Goal: Task Accomplishment & Management: Manage account settings

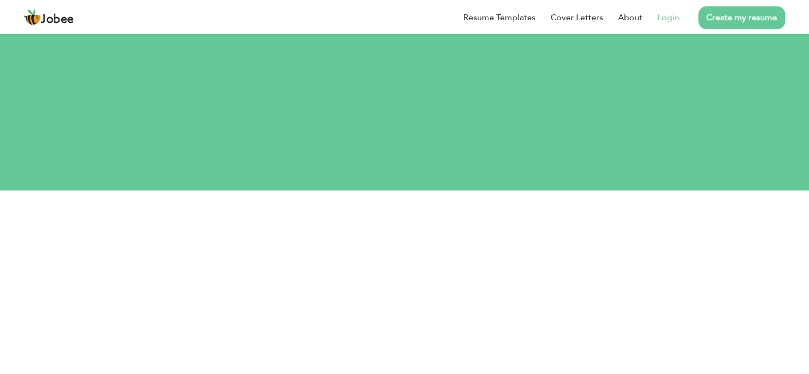
click at [671, 19] on link "Login" at bounding box center [669, 17] width 22 height 13
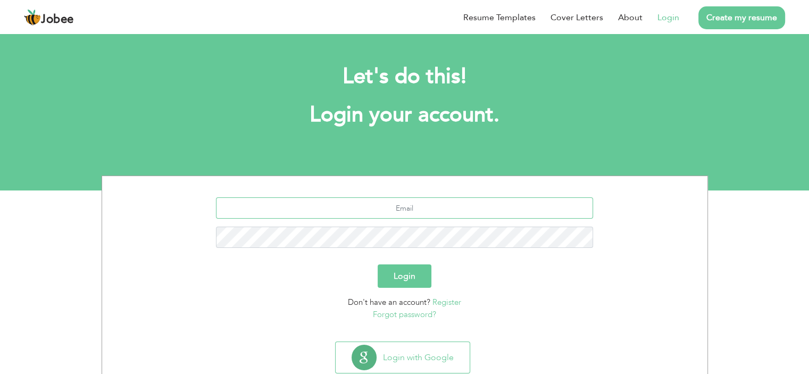
click at [471, 209] on input "text" at bounding box center [404, 207] width 377 height 21
type input "[EMAIL_ADDRESS][DOMAIN_NAME]"
click at [410, 272] on button "Login" at bounding box center [405, 275] width 54 height 23
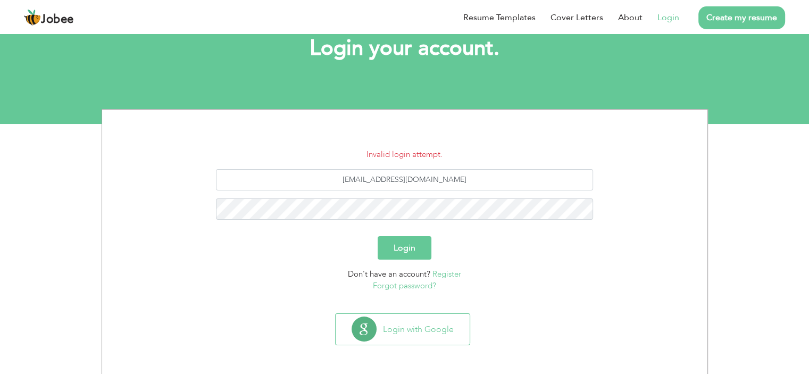
scroll to position [67, 0]
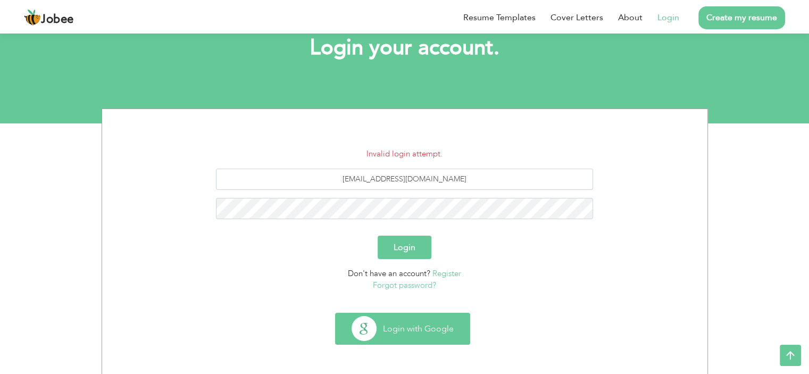
click at [420, 325] on button "Login with Google" at bounding box center [403, 328] width 134 height 31
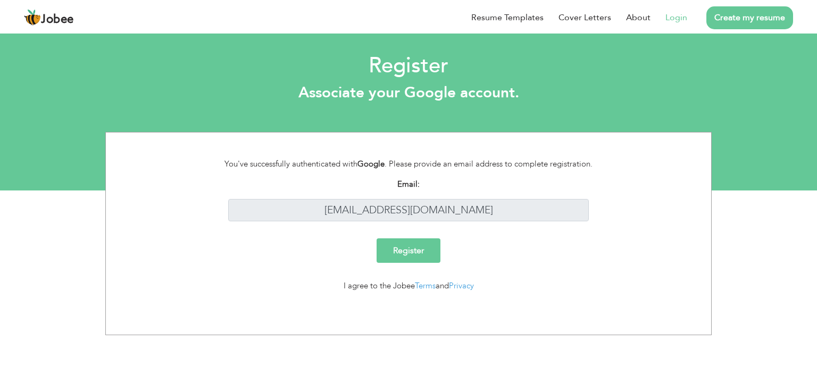
click at [675, 20] on link "Login" at bounding box center [677, 17] width 22 height 13
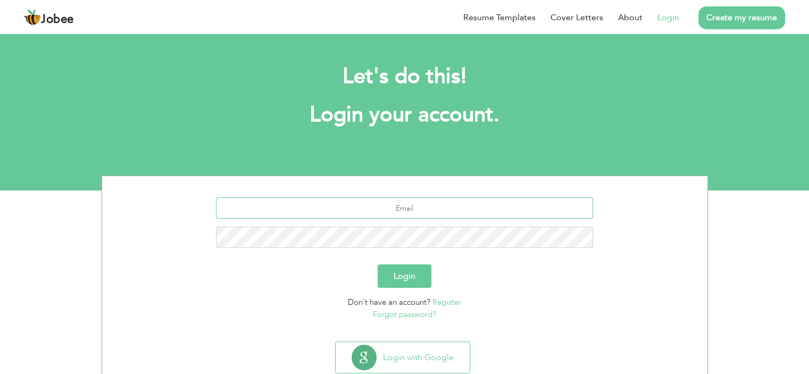
click at [419, 213] on input "text" at bounding box center [404, 207] width 377 height 21
click at [453, 209] on input "CHUMZI" at bounding box center [404, 207] width 377 height 21
click at [499, 212] on input "CHUMZI" at bounding box center [404, 207] width 377 height 21
type input "C"
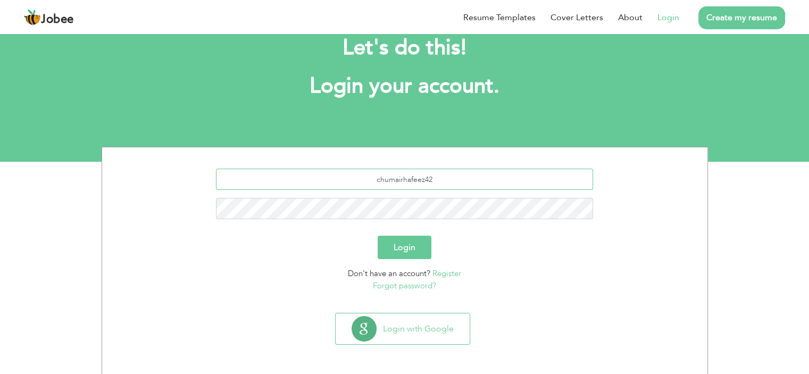
scroll to position [29, 0]
type input "chumairhafeez42"
click at [517, 226] on div "chumairhafeez42" at bounding box center [405, 197] width 590 height 59
click at [410, 247] on button "Login" at bounding box center [405, 246] width 54 height 23
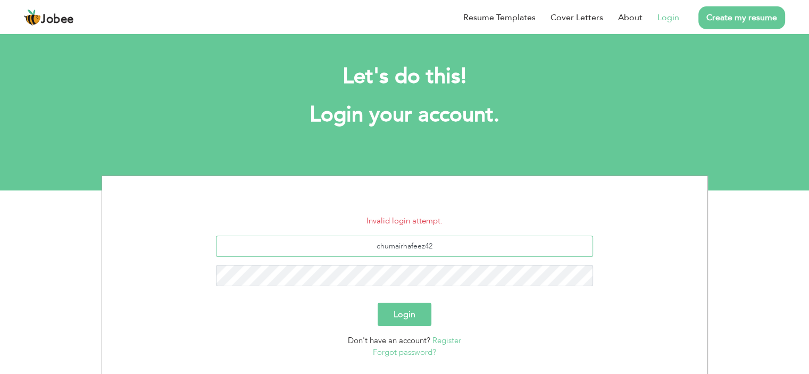
click at [449, 246] on input "chumairhafeez42" at bounding box center [404, 246] width 377 height 21
type input "umairhafeez042@gmail.com"
click at [410, 321] on button "Login" at bounding box center [405, 314] width 54 height 23
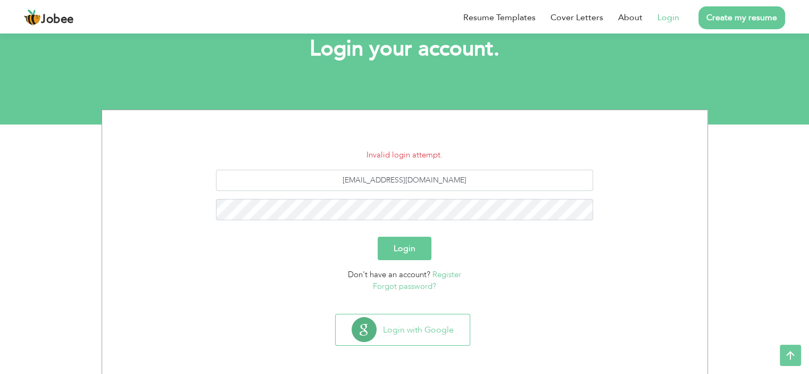
scroll to position [67, 0]
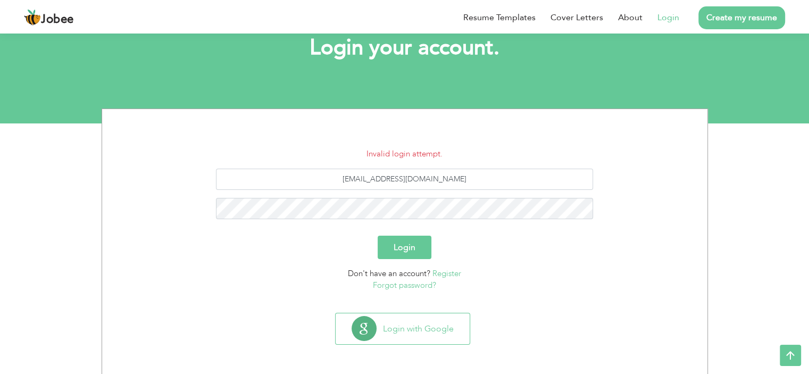
click at [406, 289] on link "Forgot password?" at bounding box center [404, 285] width 63 height 11
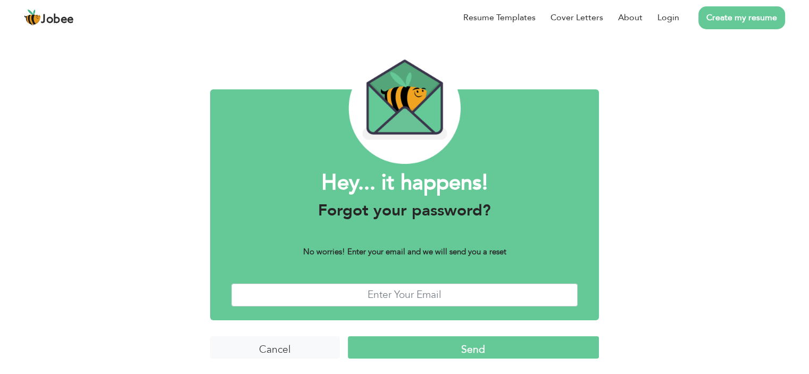
scroll to position [22, 0]
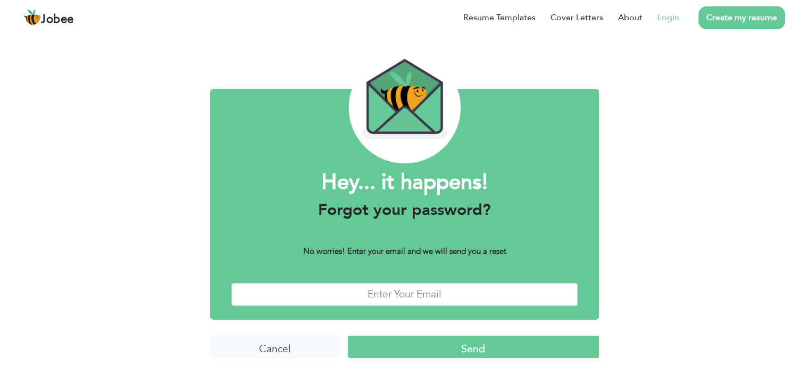
click at [676, 16] on link "Login" at bounding box center [669, 17] width 22 height 13
click at [509, 19] on link "Resume Templates" at bounding box center [499, 17] width 72 height 13
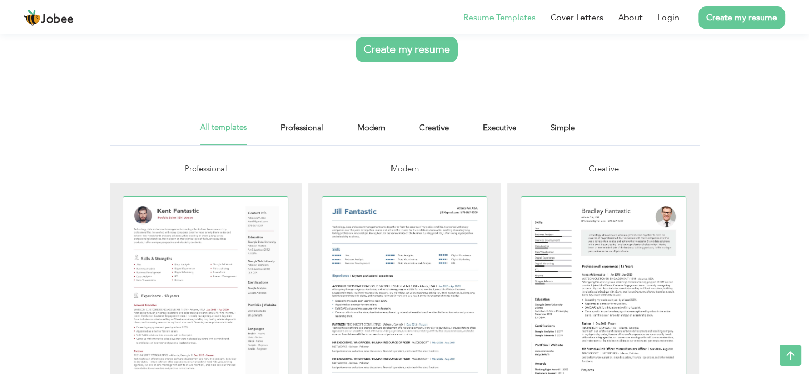
scroll to position [128, 0]
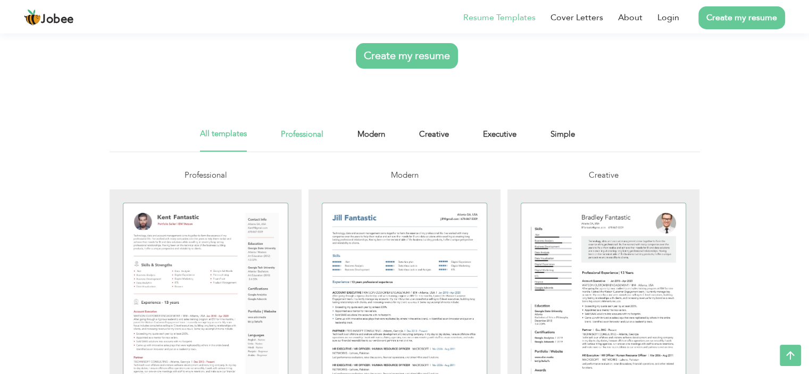
click at [304, 132] on link "Professional" at bounding box center [302, 140] width 43 height 24
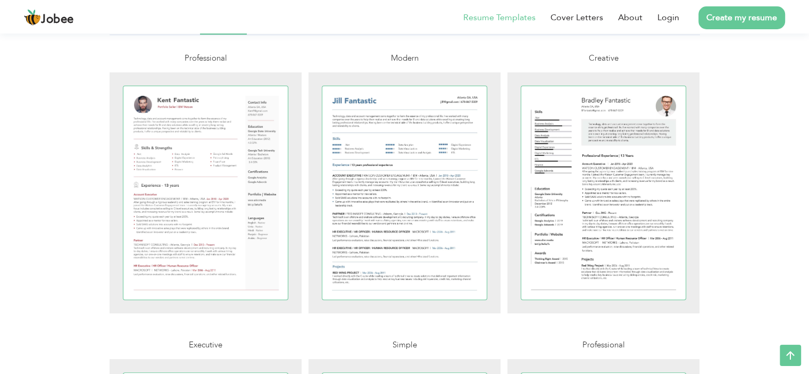
scroll to position [252, 0]
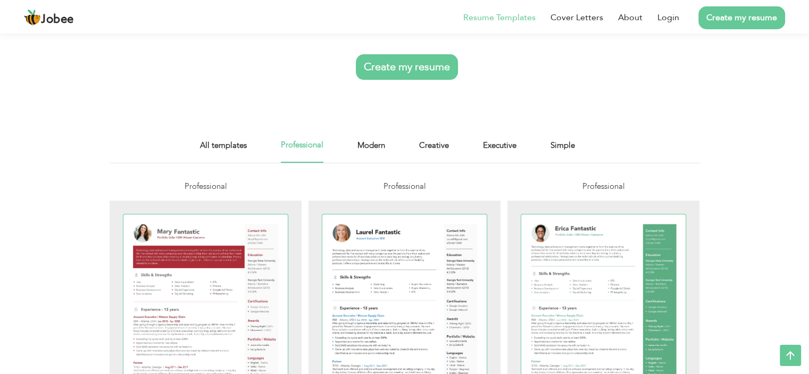
scroll to position [99, 0]
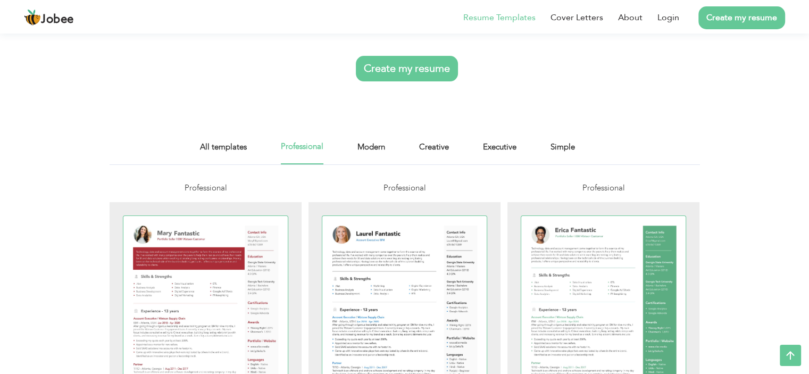
click at [420, 75] on link "Create my resume" at bounding box center [407, 69] width 102 height 26
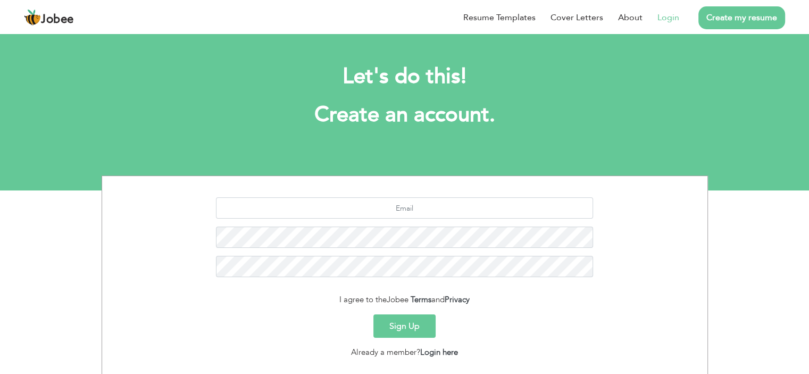
click at [662, 23] on link "Login" at bounding box center [669, 17] width 22 height 13
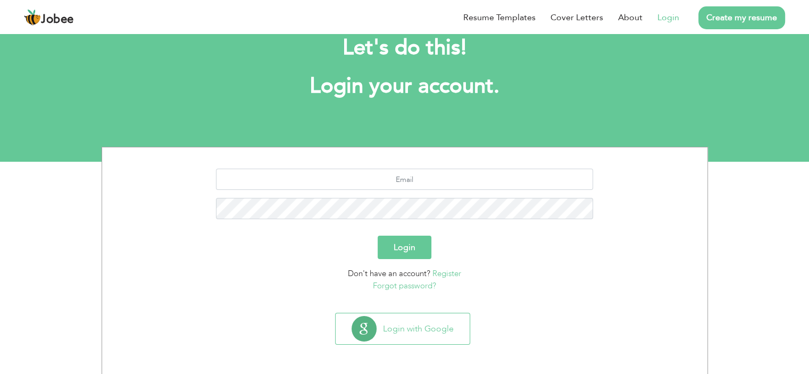
scroll to position [29, 0]
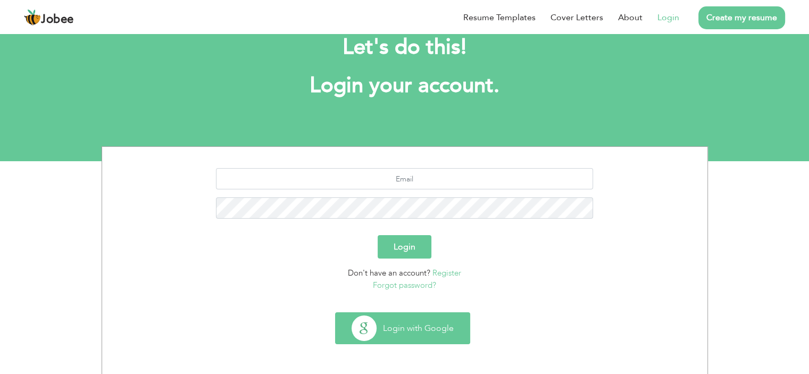
click at [420, 330] on button "Login with Google" at bounding box center [403, 328] width 134 height 31
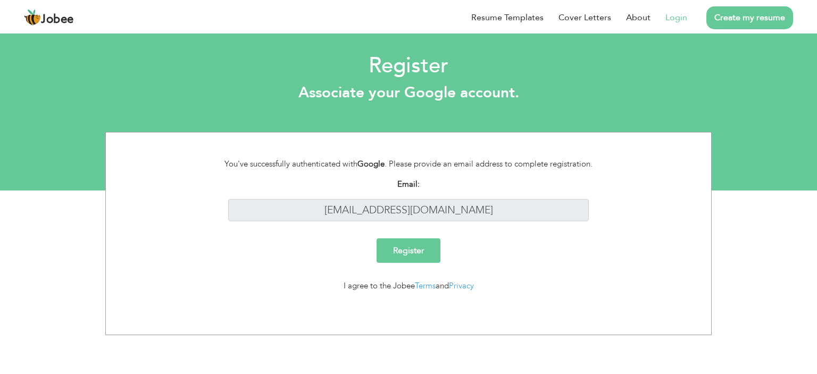
click at [417, 249] on input "Register" at bounding box center [409, 250] width 64 height 24
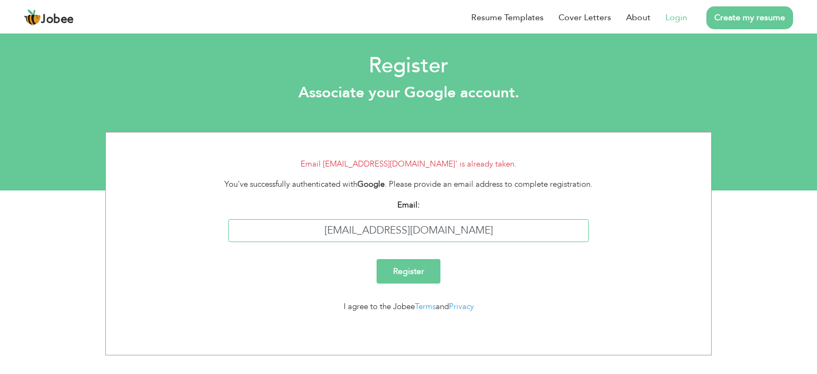
click at [443, 229] on input "[EMAIL_ADDRESS][DOMAIN_NAME]" at bounding box center [408, 230] width 361 height 23
click at [443, 229] on input "mumairhafeez786@gmail.com" at bounding box center [408, 230] width 361 height 23
click at [681, 25] on li "Login" at bounding box center [669, 18] width 37 height 28
click at [676, 19] on link "Login" at bounding box center [677, 17] width 22 height 13
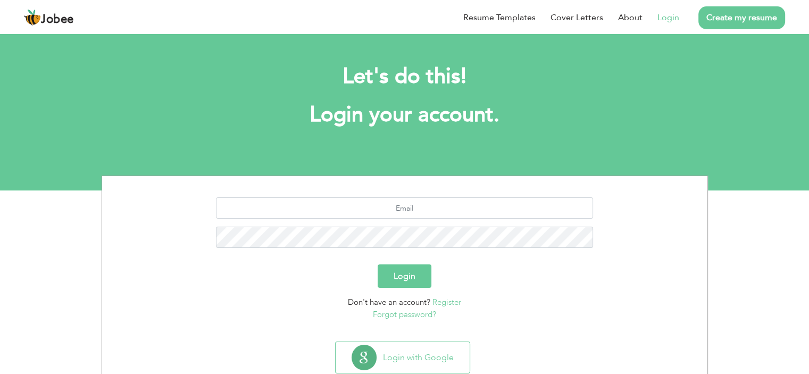
click at [420, 313] on link "Forgot password?" at bounding box center [404, 314] width 63 height 11
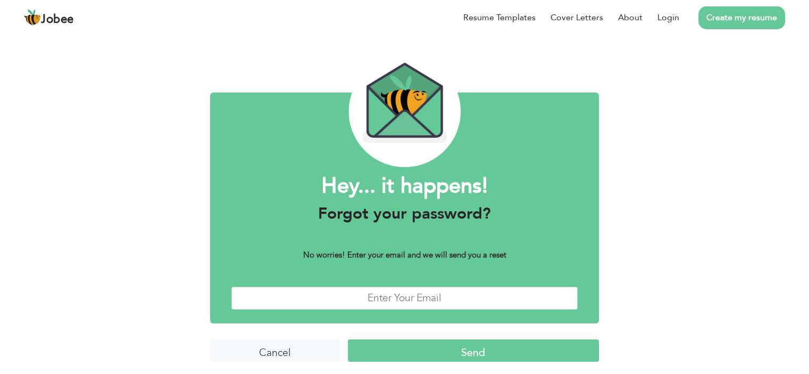
scroll to position [22, 0]
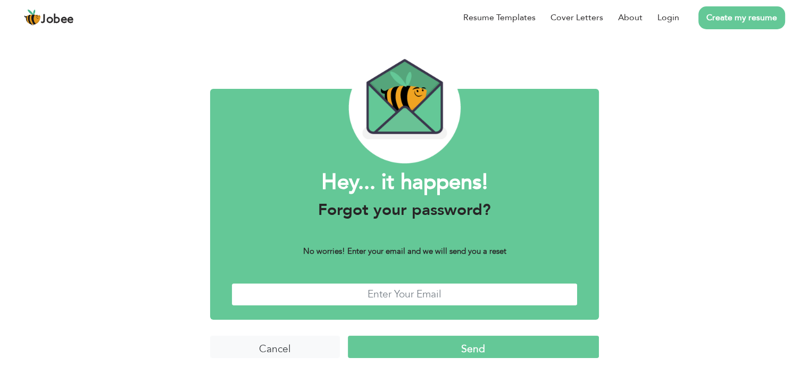
click at [392, 290] on input "text" at bounding box center [404, 294] width 346 height 23
type input "mumairhafeez786@gmail.com"
click at [457, 350] on input "Send" at bounding box center [473, 347] width 251 height 23
click at [456, 346] on input "Send" at bounding box center [473, 347] width 251 height 23
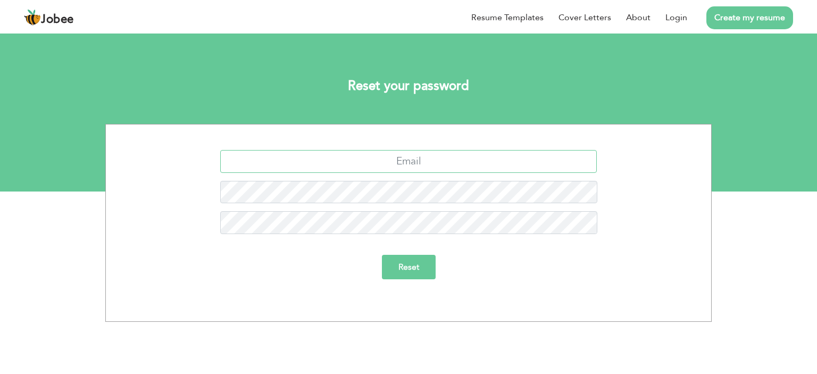
click at [438, 162] on input "text" at bounding box center [408, 161] width 377 height 23
type input "[EMAIL_ADDRESS][DOMAIN_NAME]"
click at [413, 269] on input "Reset" at bounding box center [409, 267] width 54 height 24
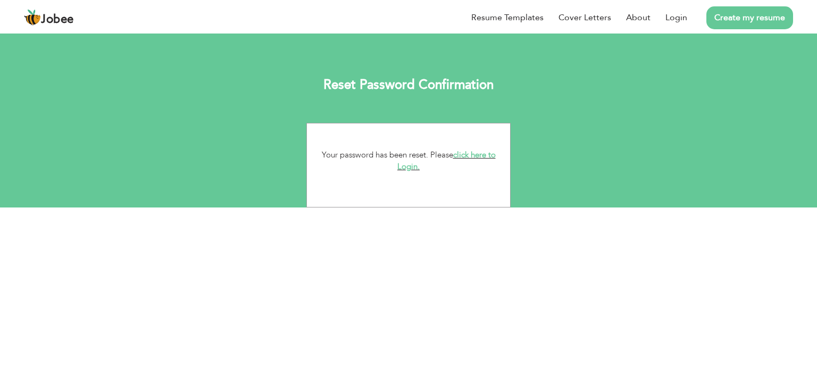
click at [471, 154] on link "click here to Login." at bounding box center [446, 161] width 98 height 23
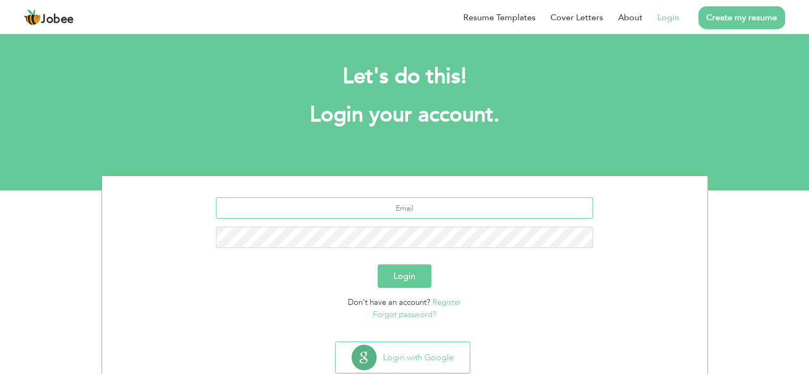
click at [460, 212] on input "text" at bounding box center [404, 207] width 377 height 21
type input "[EMAIL_ADDRESS][DOMAIN_NAME]"
click at [411, 272] on button "Login" at bounding box center [405, 275] width 54 height 23
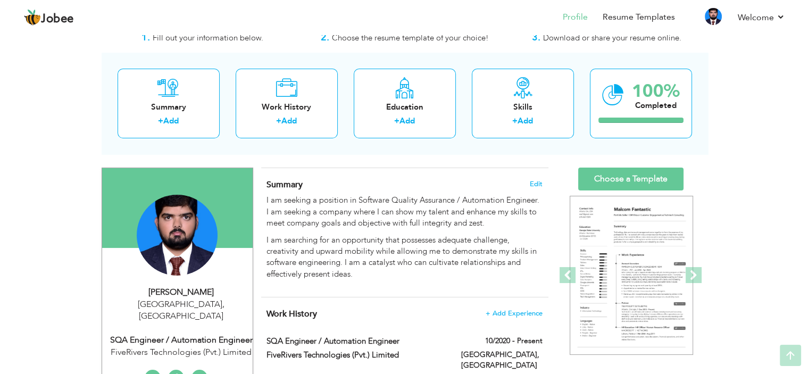
scroll to position [29, 0]
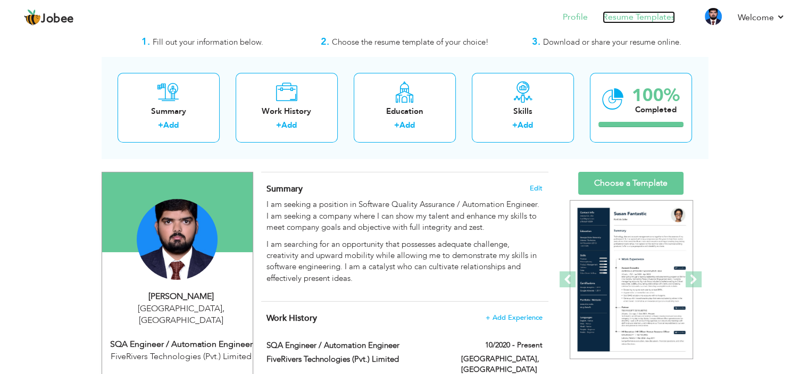
click at [623, 14] on link "Resume Templates" at bounding box center [639, 17] width 72 height 12
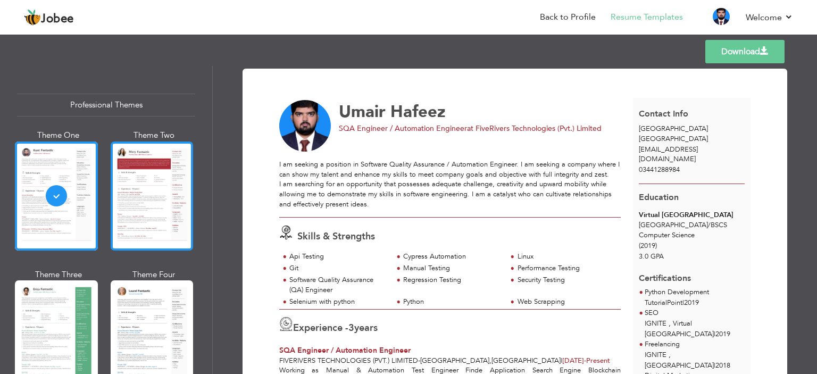
click at [150, 200] on div at bounding box center [152, 196] width 83 height 109
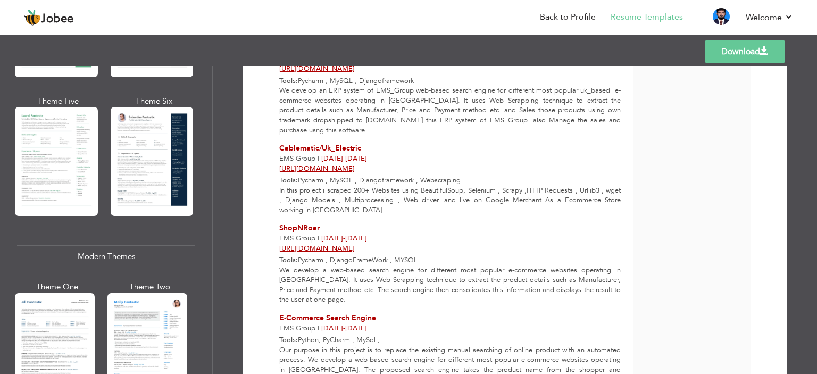
scroll to position [1692, 0]
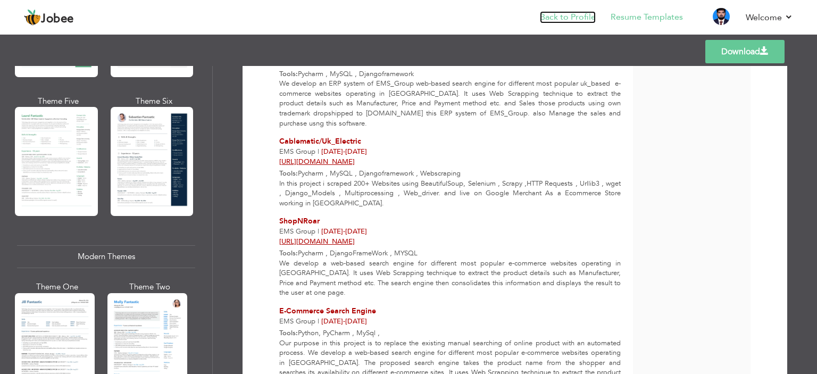
click at [567, 20] on link "Back to Profile" at bounding box center [568, 17] width 56 height 12
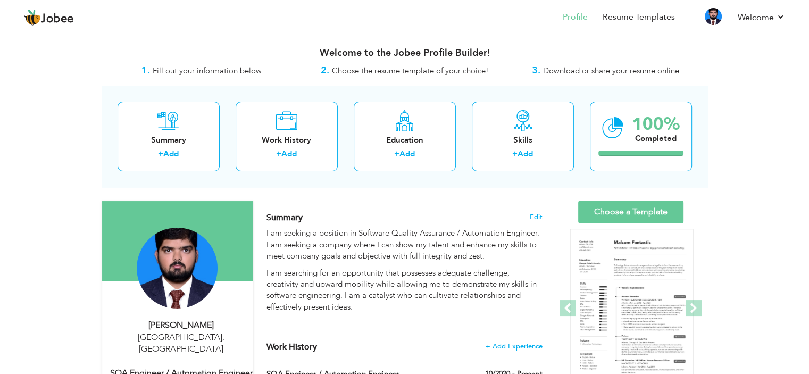
click at [385, 73] on span "Choose the resume template of your choice!" at bounding box center [410, 70] width 157 height 11
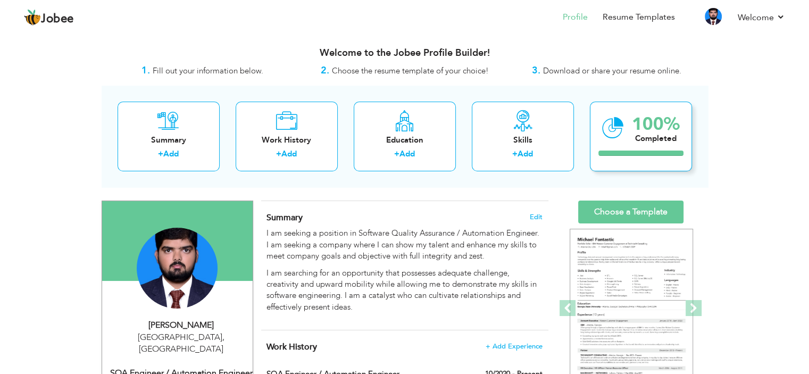
click at [627, 125] on div "100% Completed" at bounding box center [641, 137] width 102 height 70
click at [581, 16] on link "Profile" at bounding box center [575, 17] width 25 height 12
click at [425, 127] on div "Education + Add" at bounding box center [405, 137] width 102 height 70
radio input "true"
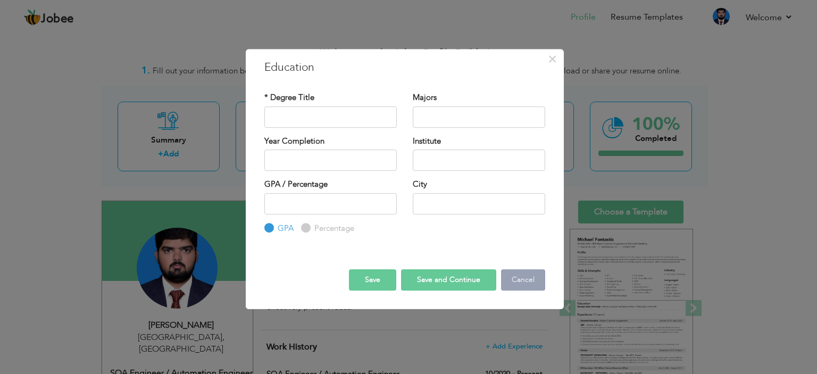
click at [520, 278] on button "Cancel" at bounding box center [523, 279] width 44 height 21
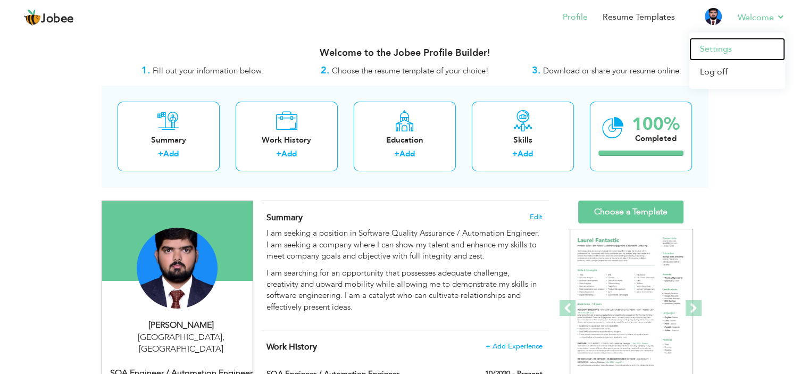
click at [726, 48] on link "Settings" at bounding box center [738, 49] width 96 height 23
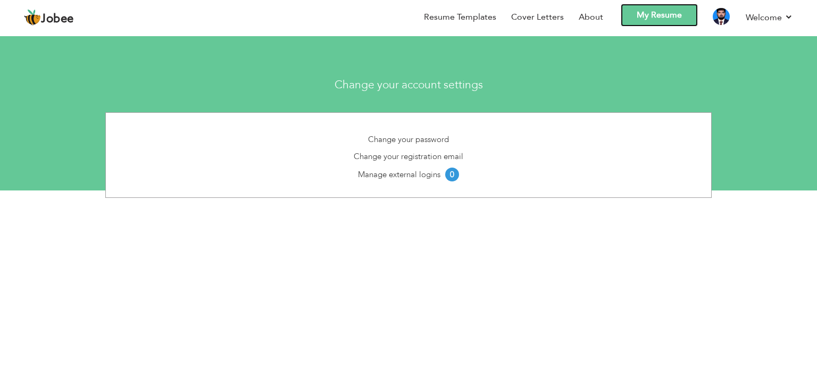
click at [673, 13] on link "My Resume" at bounding box center [659, 15] width 77 height 23
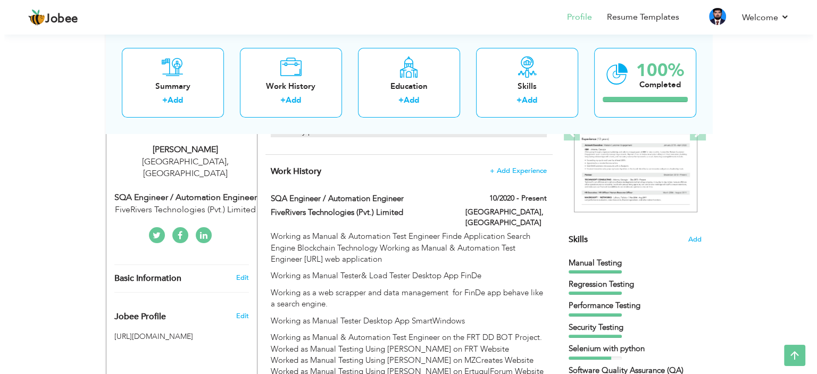
scroll to position [178, 0]
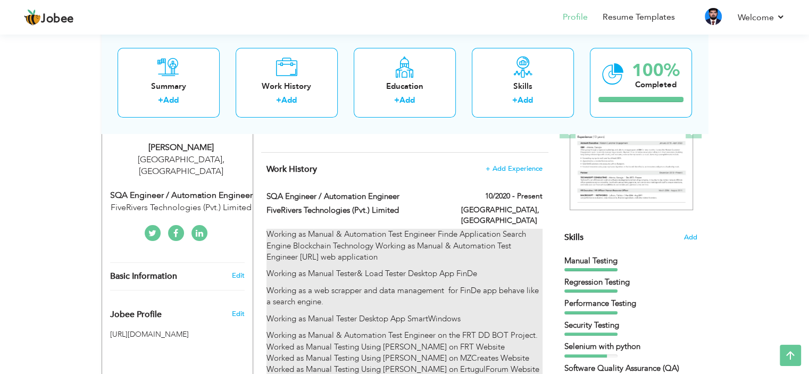
click at [487, 247] on p "Working as Manual & Automation Test Engineer Finde Application Search Engine Bl…" at bounding box center [405, 246] width 276 height 34
type input "SQA Engineer / Automation Engineer"
type input "FiveRivers Technologies (Pvt.) Limited"
type input "10/2020"
type input "[GEOGRAPHIC_DATA]"
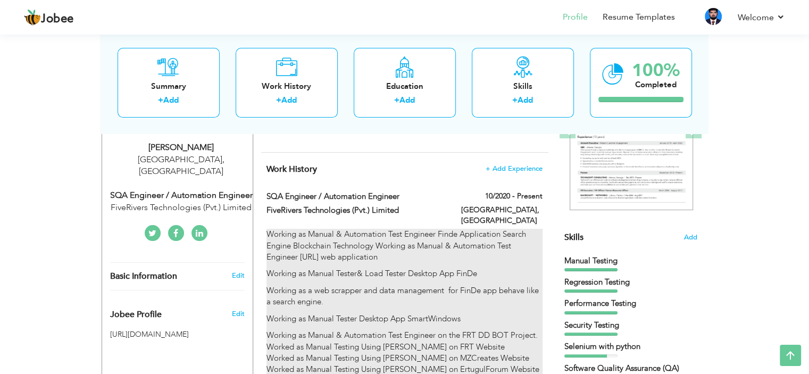
type input "[GEOGRAPHIC_DATA]"
checkbox input "true"
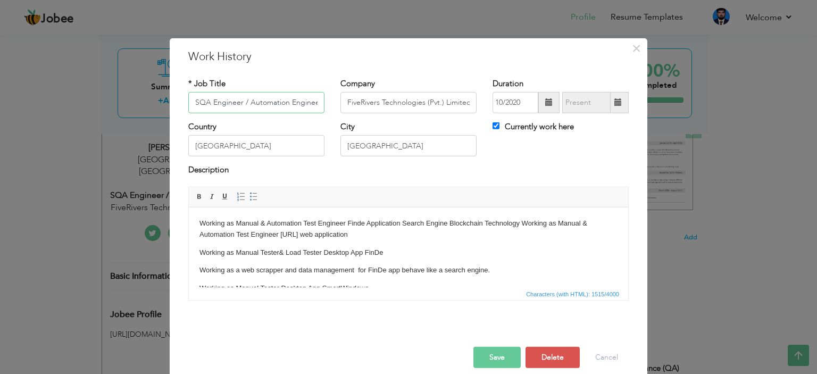
scroll to position [0, 2]
click at [628, 51] on button "×" at bounding box center [636, 47] width 17 height 17
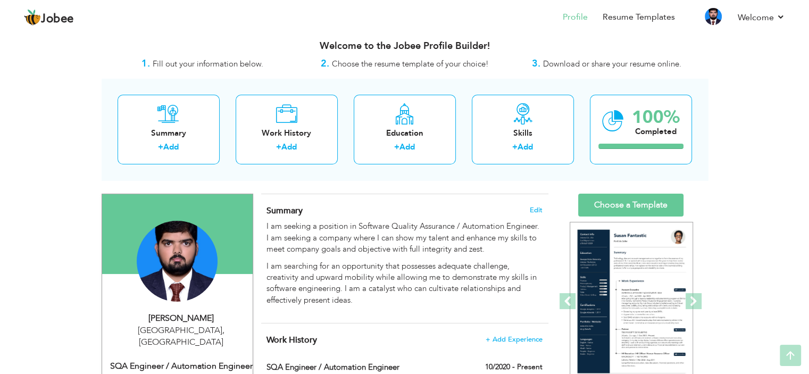
scroll to position [0, 0]
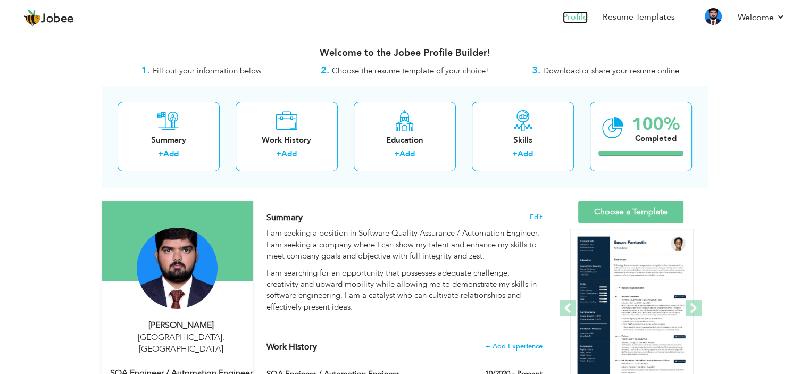
click at [568, 15] on link "Profile" at bounding box center [575, 17] width 25 height 12
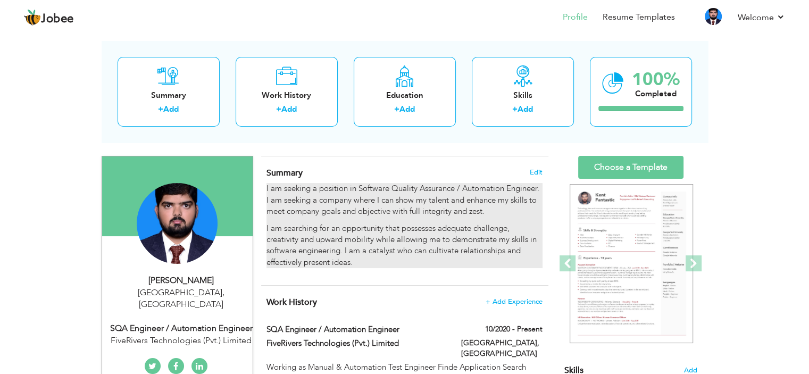
scroll to position [45, 0]
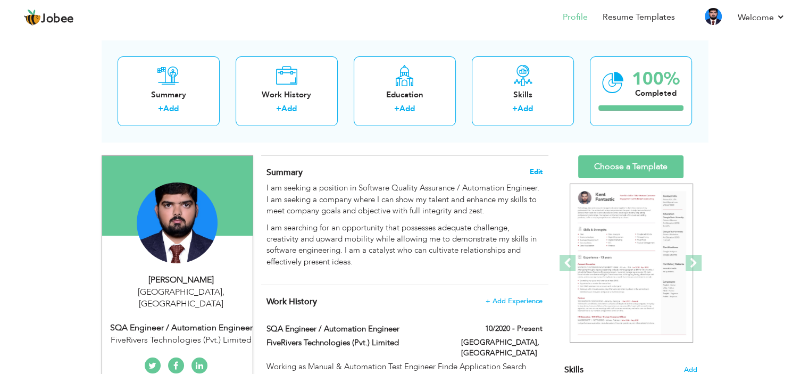
click at [538, 169] on span "Edit" at bounding box center [536, 171] width 13 height 7
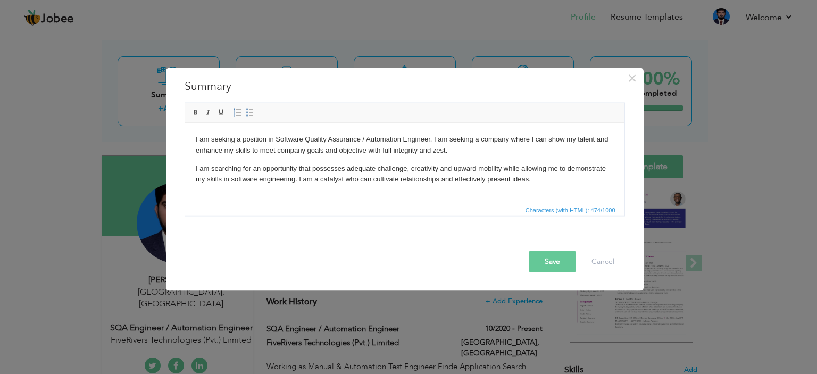
click at [389, 167] on p "I am searching for an opportunity that possesses adequate challenge, creativity…" at bounding box center [404, 174] width 418 height 22
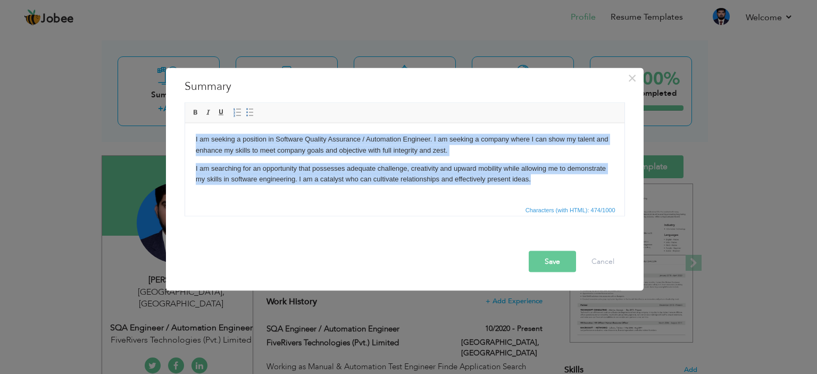
click at [554, 185] on html "I am seeking a position in Software Quality Assurance / Automation Engineer. I …" at bounding box center [405, 159] width 440 height 72
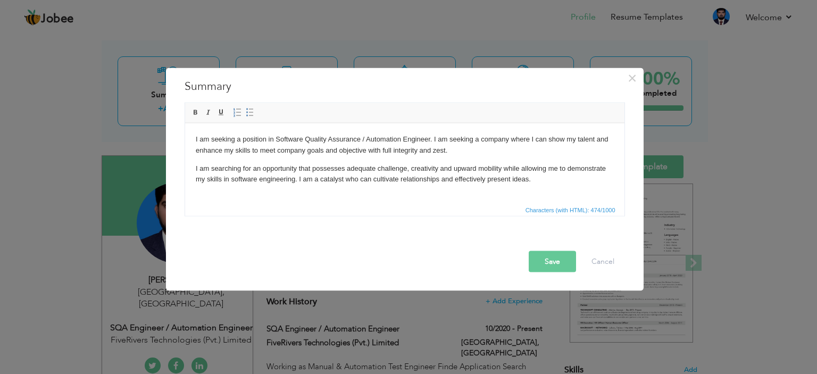
click at [554, 185] on html "I am seeking a position in Software Quality Assurance / Automation Engineer. I …" at bounding box center [405, 159] width 440 height 72
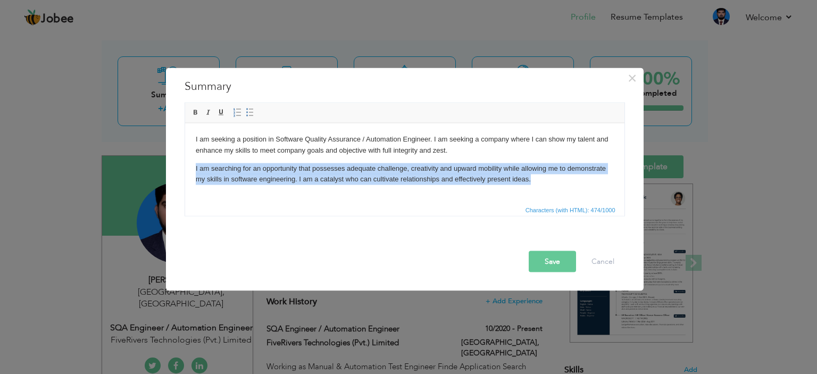
click at [554, 185] on html "I am seeking a position in Software Quality Assurance / Automation Engineer. I …" at bounding box center [405, 159] width 440 height 72
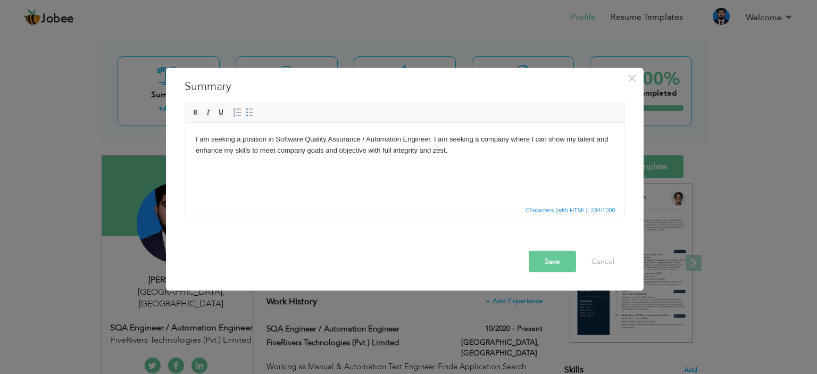
click at [544, 184] on html "I am seeking a position in Software Quality Assurance / Automation Engineer. I …" at bounding box center [405, 153] width 440 height 61
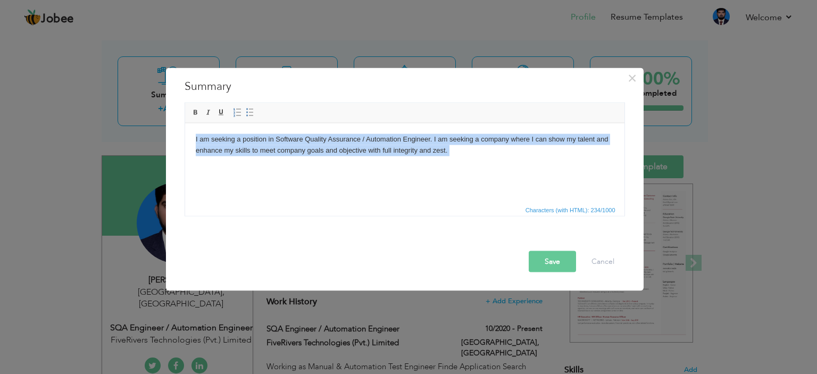
drag, startPoint x: 523, startPoint y: 179, endPoint x: 353, endPoint y: 256, distance: 185.7
click at [185, 133] on html "I am seeking a position in Software Quality Assurance / Automation Engineer. I …" at bounding box center [405, 153] width 440 height 61
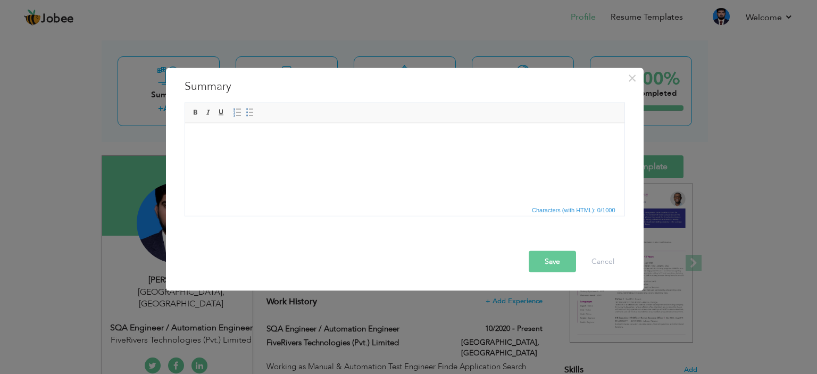
click at [331, 144] on body at bounding box center [404, 139] width 418 height 11
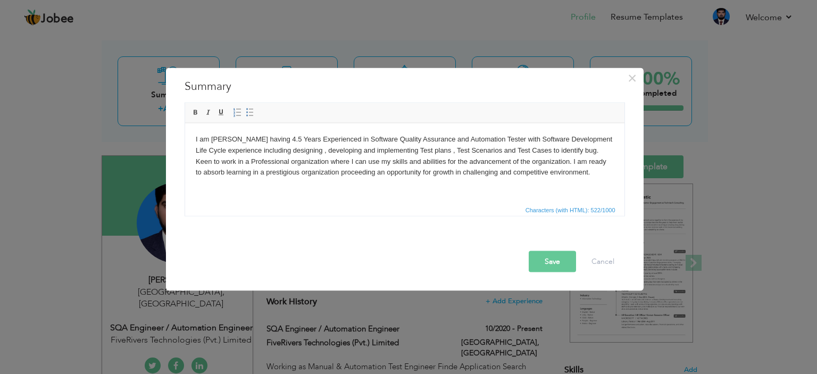
click at [423, 88] on h3 "Summary" at bounding box center [405, 86] width 441 height 16
click at [285, 141] on body "I am [PERSON_NAME] having 4.5 Years Experienced in Software Quality Assurance a…" at bounding box center [404, 156] width 418 height 44
click at [551, 263] on button "Save" at bounding box center [552, 261] width 47 height 21
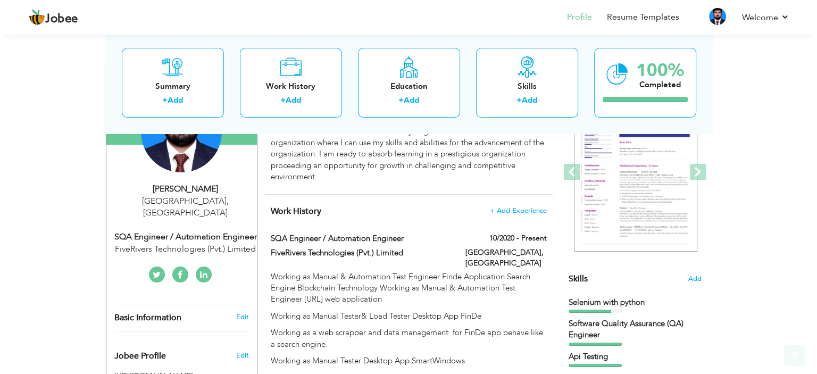
scroll to position [194, 0]
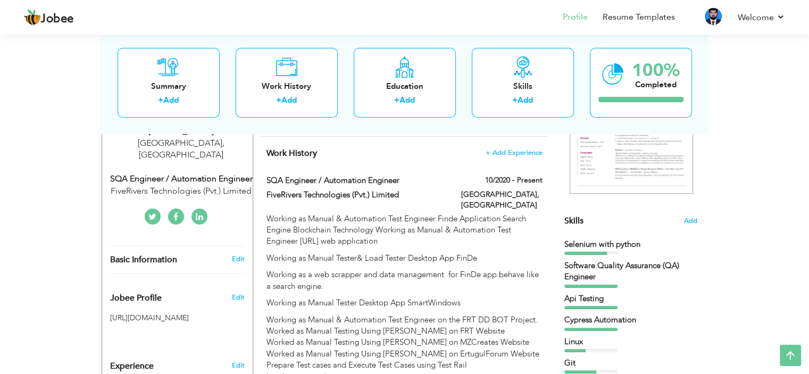
click at [201, 173] on div "SQA Engineer / Automation Engineer" at bounding box center [181, 179] width 143 height 12
type input "Umair"
type input "Hafeez"
type input "03441288984"
select select "number:166"
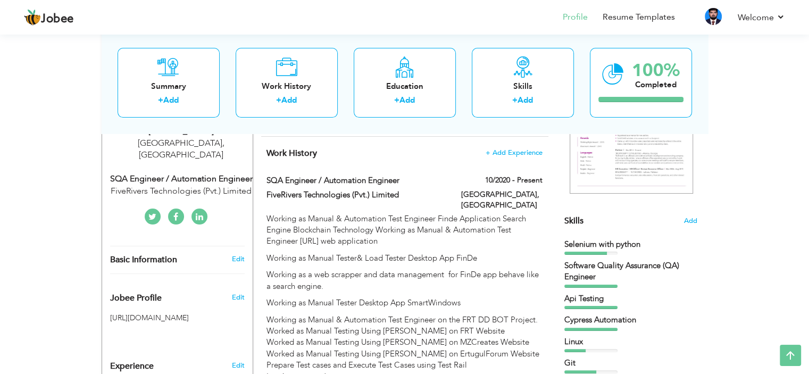
type input "[GEOGRAPHIC_DATA]"
select select "number:5"
type input "FiveRivers Technologies (Pvt.) Limited"
type input "SQA Engineer / Automation Engineer"
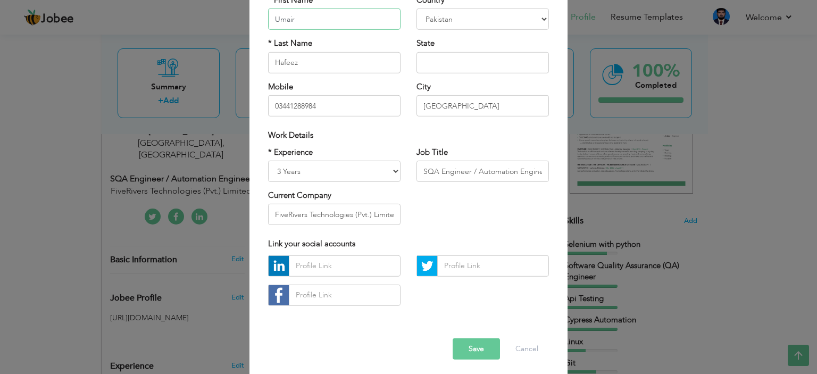
scroll to position [109, 0]
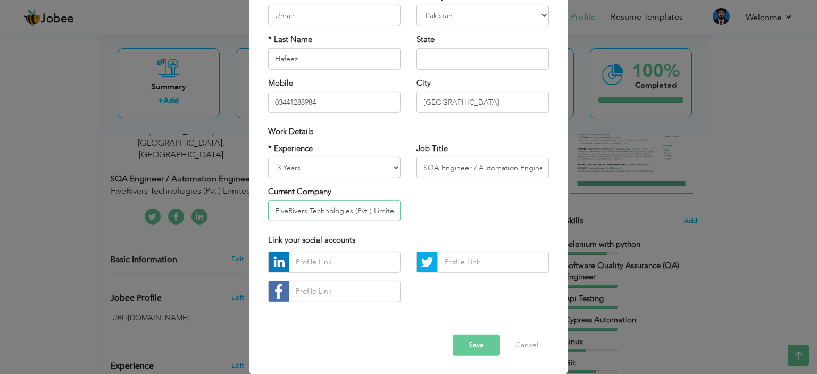
click at [335, 210] on input "FiveRivers Technologies (Pvt.) Limited" at bounding box center [334, 210] width 132 height 21
click at [311, 167] on select "Entry Level Less than 1 Year 1 Year 2 Years 3 Years 4 Years 5 Years 6 Years 7 Y…" at bounding box center [334, 167] width 132 height 21
select select "number:7"
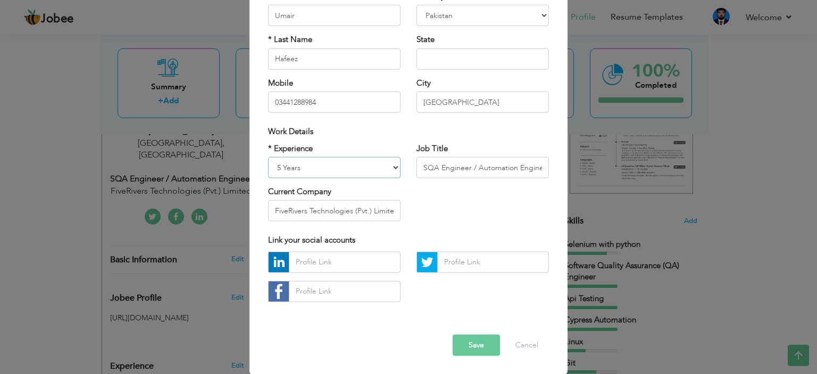
click at [268, 157] on select "Entry Level Less than 1 Year 1 Year 2 Years 3 Years 4 Years 5 Years 6 Years 7 Y…" at bounding box center [334, 167] width 132 height 21
click at [351, 209] on input "FiveRivers Technologies (Pvt.) Limited" at bounding box center [334, 210] width 132 height 21
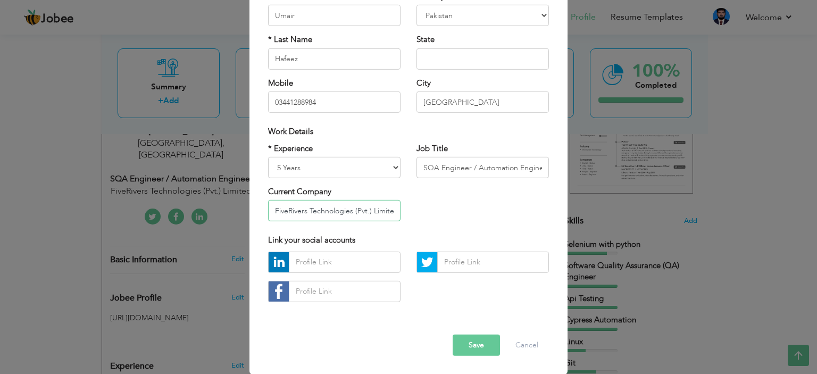
click at [351, 209] on input "FiveRivers Technologies (Pvt.) Limited" at bounding box center [334, 210] width 132 height 21
type input "u"
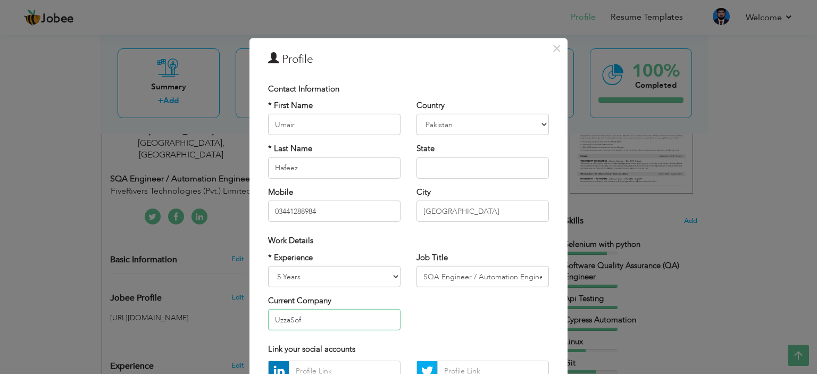
type input "UzzaSof"
click at [358, 314] on input "UzzaSof" at bounding box center [334, 319] width 132 height 21
click at [470, 183] on div "Country [GEOGRAPHIC_DATA] [GEOGRAPHIC_DATA] [GEOGRAPHIC_DATA] [US_STATE] [GEOGR…" at bounding box center [483, 165] width 148 height 130
click at [461, 212] on input "[GEOGRAPHIC_DATA]" at bounding box center [483, 211] width 132 height 21
type input "L"
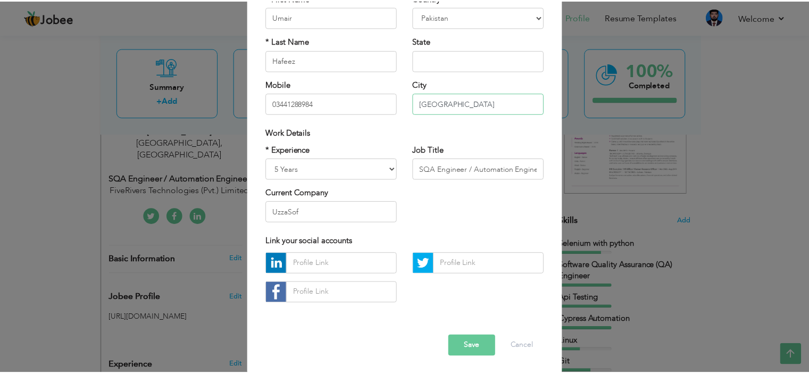
scroll to position [109, 0]
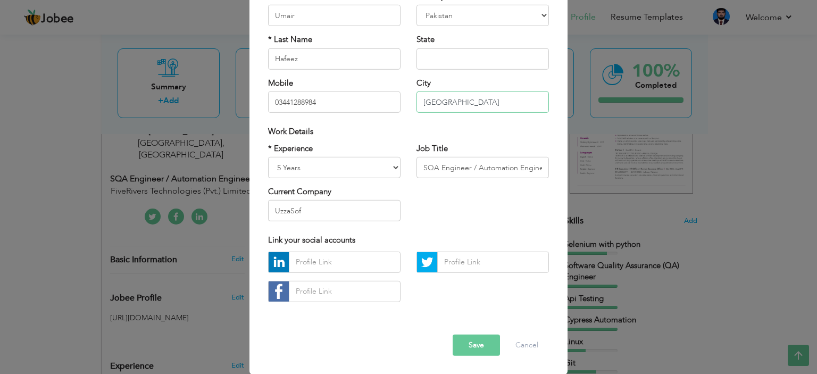
type input "[GEOGRAPHIC_DATA]"
click at [370, 217] on input "UzzaSof" at bounding box center [334, 210] width 132 height 21
type input "UzzaSoft LLC"
click at [480, 350] on button "Save" at bounding box center [476, 345] width 47 height 21
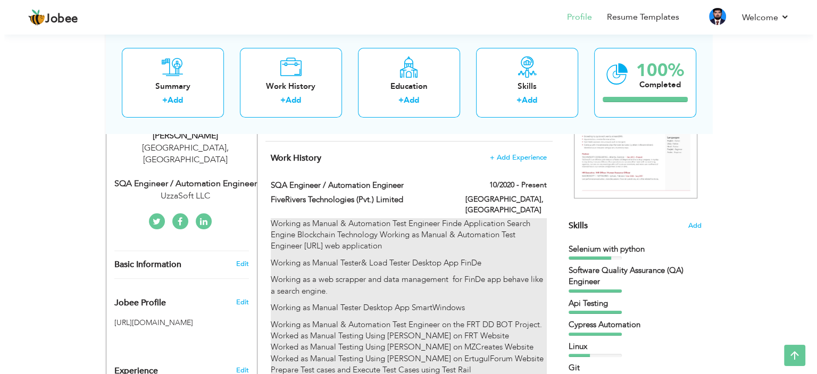
scroll to position [190, 0]
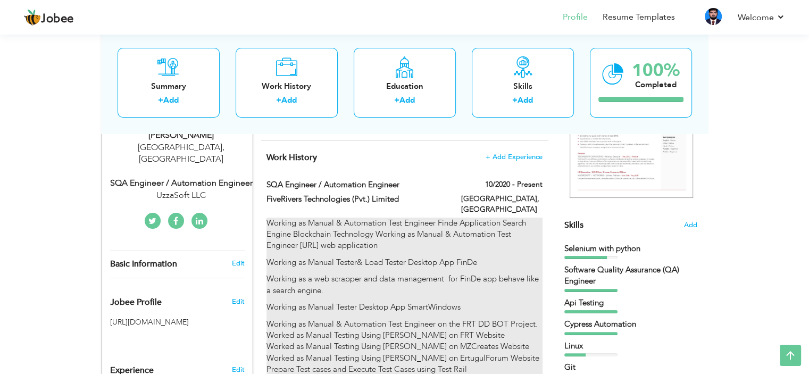
click at [482, 218] on p "Working as Manual & Automation Test Engineer Finde Application Search Engine Bl…" at bounding box center [405, 235] width 276 height 34
type input "SQA Engineer / Automation Engineer"
type input "FiveRivers Technologies (Pvt.) Limited"
type input "10/2020"
type input "[GEOGRAPHIC_DATA]"
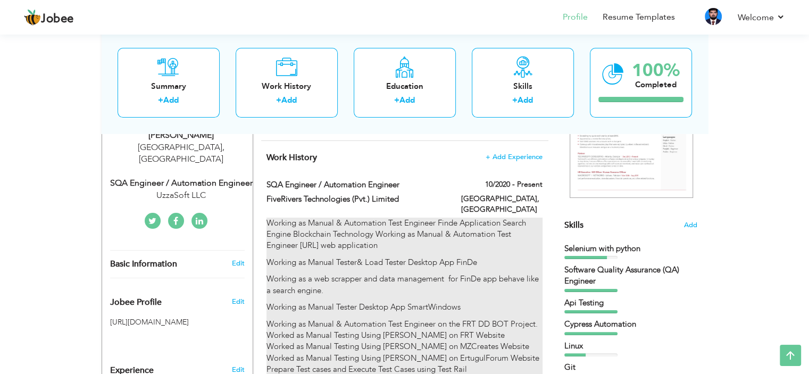
type input "[GEOGRAPHIC_DATA]"
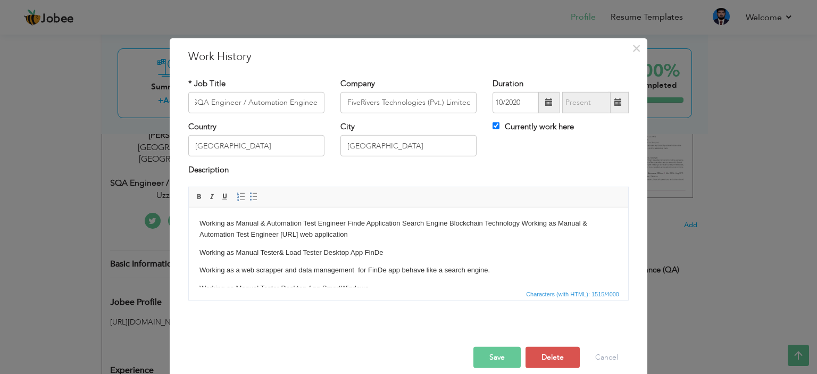
scroll to position [0, 0]
click at [324, 279] on body "Working as Manual & Automation Test Engineer Finde Application Search Engine Bl…" at bounding box center [409, 370] width 418 height 304
click at [324, 278] on body "Working as Manual & Automation Test Engineer Finde Application Search Engine Bl…" at bounding box center [409, 370] width 418 height 304
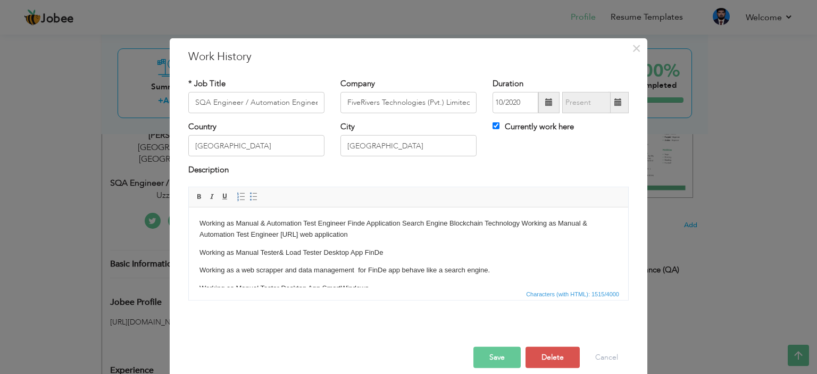
click at [324, 278] on body "Working as Manual & Automation Test Engineer Finde Application Search Engine Bl…" at bounding box center [409, 370] width 418 height 304
click at [334, 249] on p "Working as Manual Tester& Load Tester Desktop App FinDe" at bounding box center [409, 252] width 418 height 11
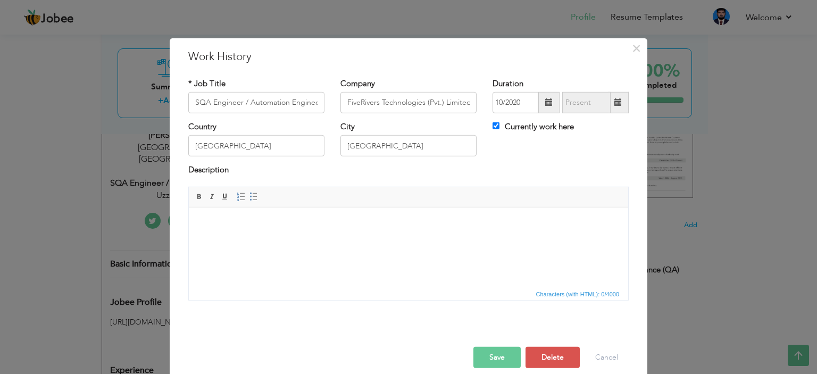
scroll to position [28, 0]
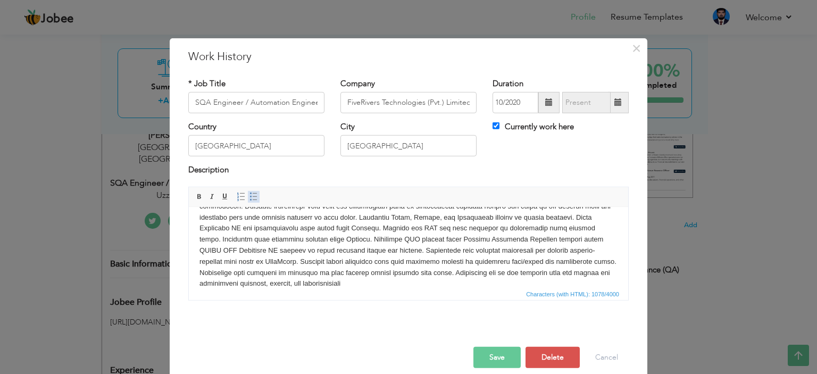
click at [250, 198] on span at bounding box center [254, 197] width 9 height 9
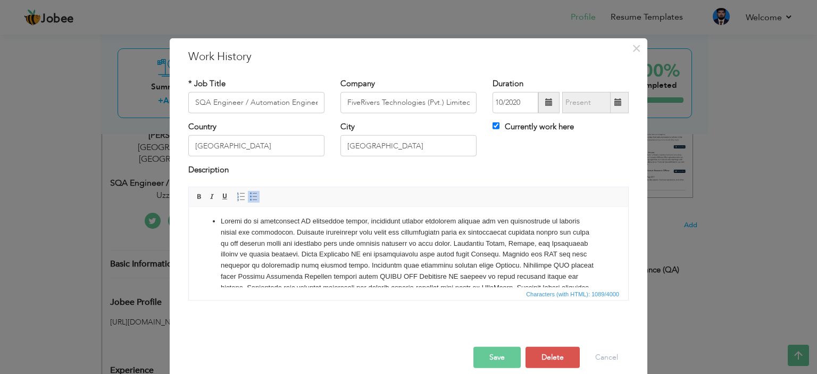
scroll to position [0, 0]
click at [297, 236] on li at bounding box center [409, 273] width 376 height 111
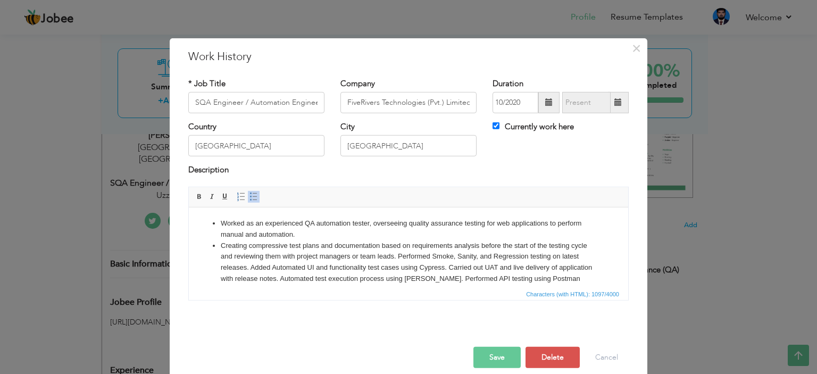
click at [400, 259] on li "Creating compressive test plans and documentation based on requirements analysi…" at bounding box center [409, 290] width 376 height 100
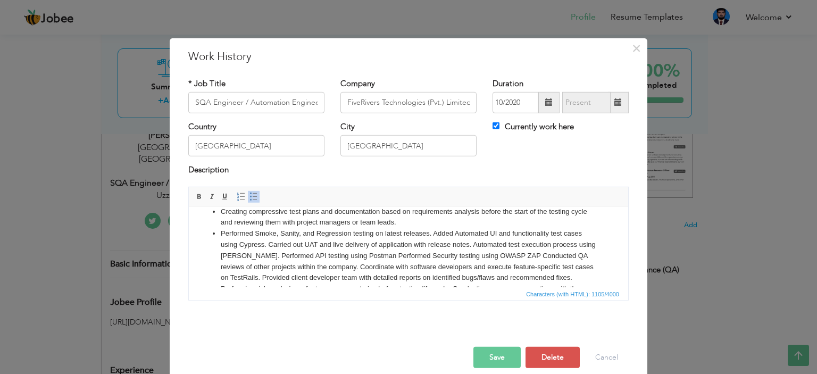
scroll to position [33, 0]
click at [434, 233] on li "Performed Smoke, Sanity, and Regression testing on latest releases. Added Autom…" at bounding box center [409, 268] width 376 height 78
click at [421, 247] on li "Added Automated UI and functionality test cases using Cypress. Carried out UAT …" at bounding box center [409, 279] width 376 height 78
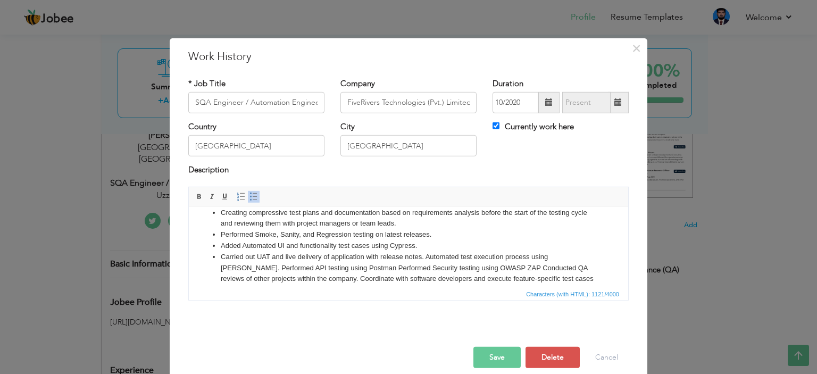
click at [427, 258] on li "Carried out UAT and live delivery of application with release notes. Automated …" at bounding box center [409, 284] width 376 height 67
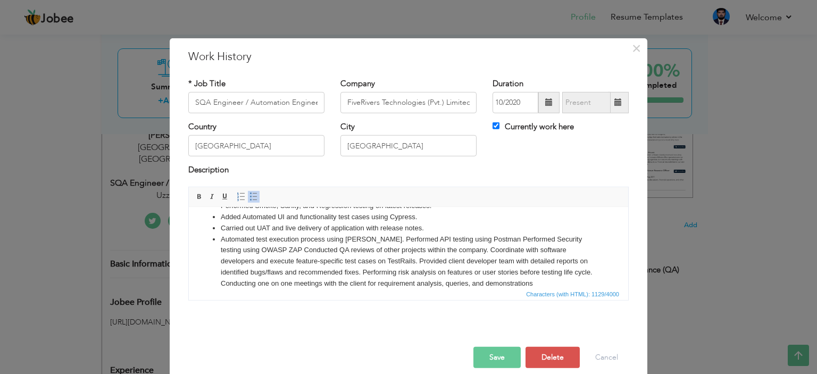
scroll to position [62, 0]
click at [374, 241] on li "Automated test execution process using [PERSON_NAME]. Performed API testing usi…" at bounding box center [409, 261] width 376 height 55
click at [338, 250] on li "Performed API testing using Postman Performed Security testing using OWASP ZAP …" at bounding box center [409, 271] width 376 height 55
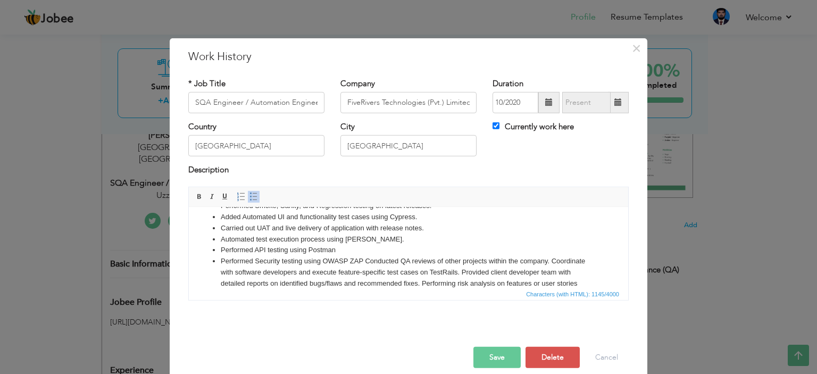
click at [366, 261] on li "Performed Security testing using OWASP ZAP Conducted QA reviews of other projec…" at bounding box center [409, 282] width 376 height 55
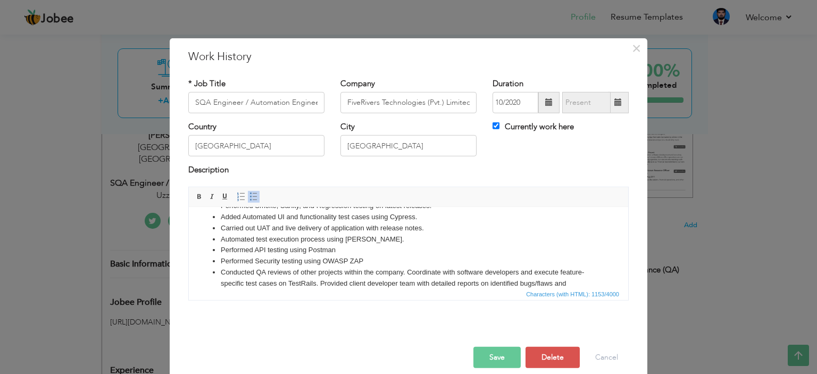
click at [408, 273] on li "Conducted QA reviews of other projects within the company. Coordinate with soft…" at bounding box center [409, 289] width 376 height 44
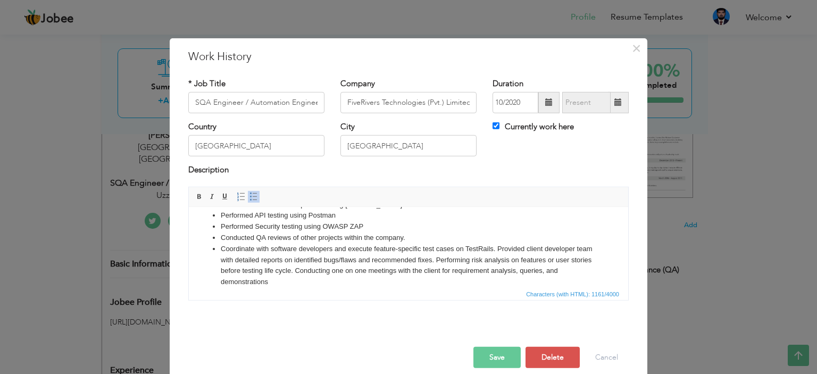
scroll to position [107, 0]
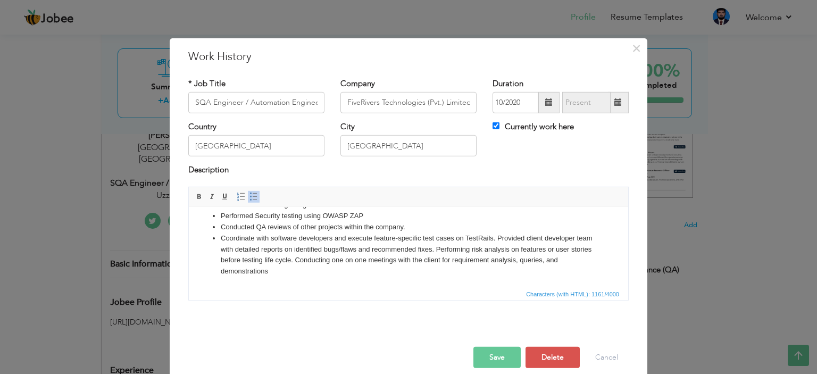
click at [496, 237] on li "Coordinate with software developers and execute feature-specific test cases on …" at bounding box center [409, 255] width 376 height 44
click at [534, 247] on li "Provided client developer team with detailed reports on identified bugs/flaws a…" at bounding box center [409, 260] width 376 height 33
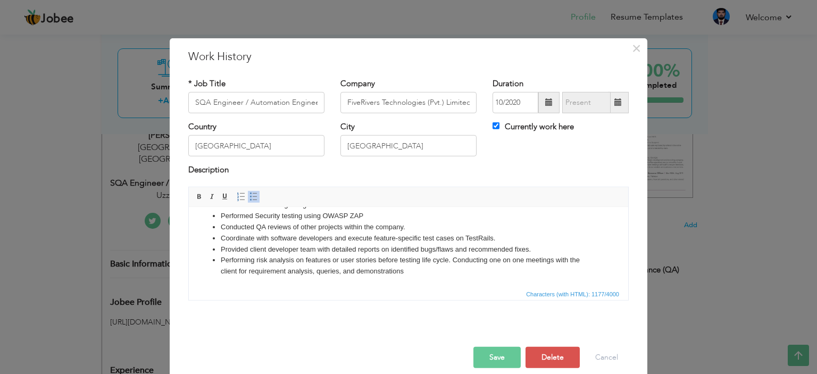
click at [452, 261] on li "Performing risk analysis on features or user stories before testing life cycle.…" at bounding box center [409, 265] width 376 height 22
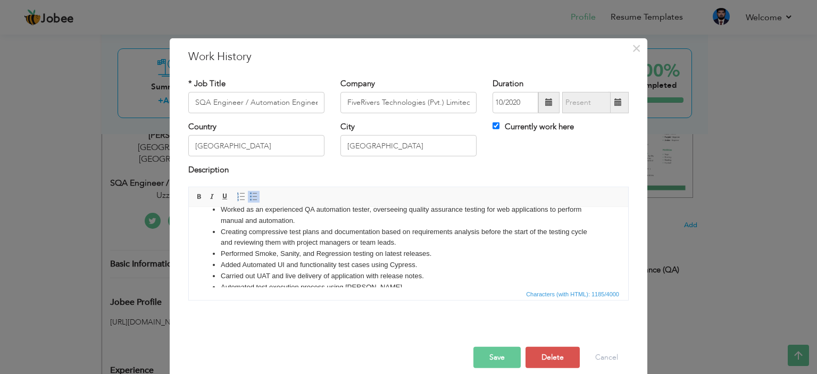
scroll to position [0, 0]
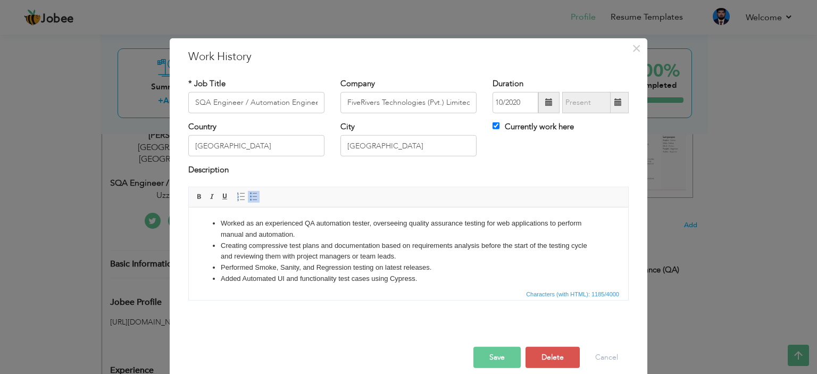
click at [513, 121] on label "Currently work here" at bounding box center [533, 126] width 81 height 11
click at [500, 122] on input "Currently work here" at bounding box center [496, 125] width 7 height 7
checkbox input "false"
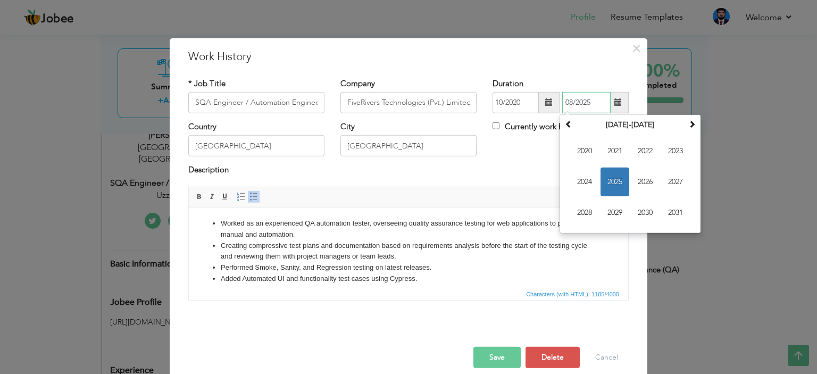
click at [586, 109] on input "08/2025" at bounding box center [586, 102] width 48 height 21
type input "08/20253"
click at [664, 148] on span "2023" at bounding box center [675, 151] width 29 height 29
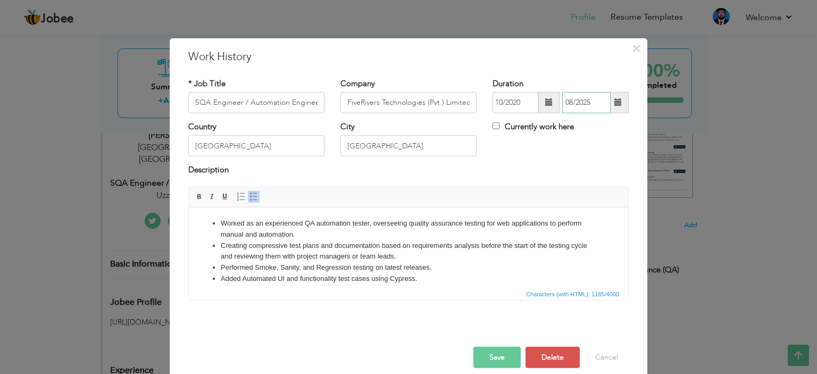
click at [574, 103] on input "08/2025" at bounding box center [586, 102] width 48 height 21
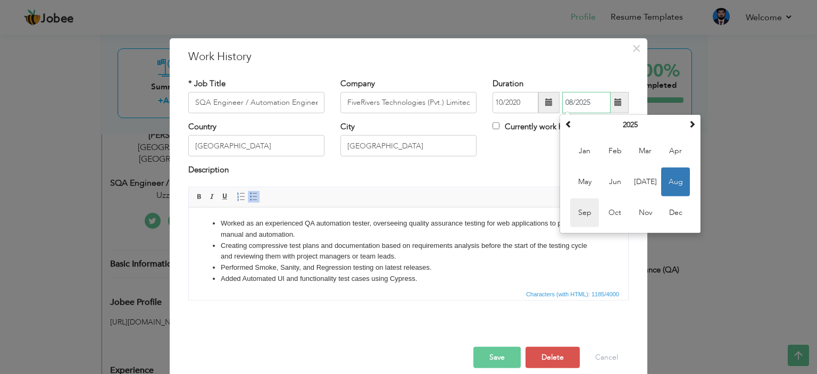
click at [583, 205] on span "Sep" at bounding box center [584, 212] width 29 height 29
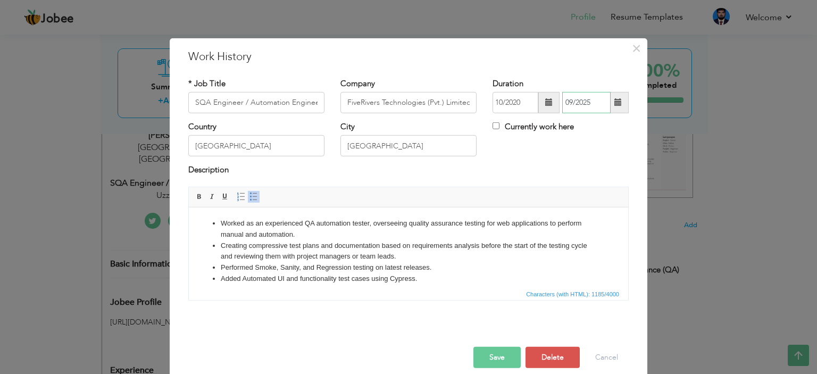
click at [594, 100] on input "09/2025" at bounding box center [586, 102] width 48 height 21
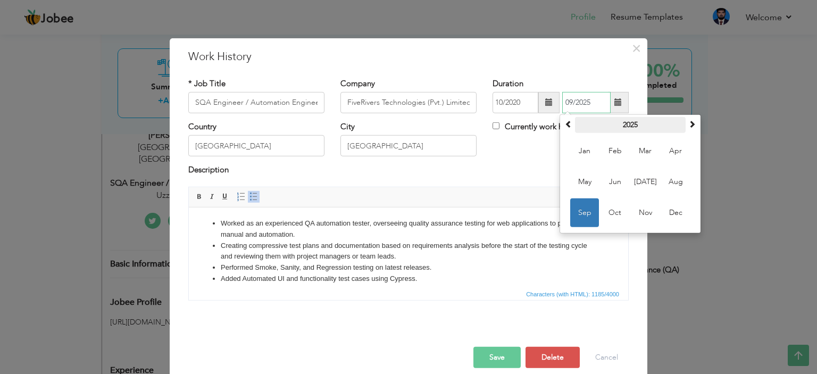
click at [624, 130] on th "2025" at bounding box center [630, 125] width 111 height 16
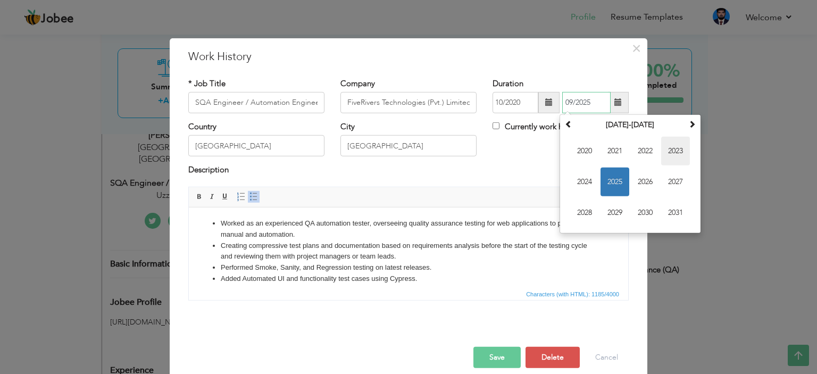
click at [675, 157] on span "2023" at bounding box center [675, 151] width 29 height 29
click at [576, 211] on span "Sep" at bounding box center [584, 212] width 29 height 29
type input "09/2023"
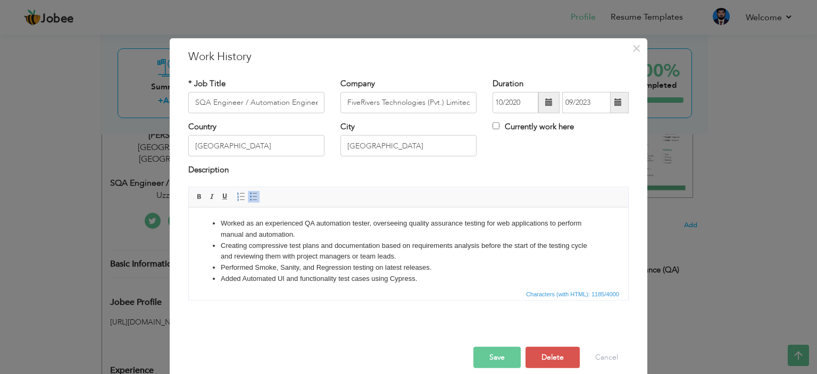
click at [362, 231] on li "Worked as an experienced QA automation tester, overseeing quality assurance tes…" at bounding box center [409, 229] width 376 height 22
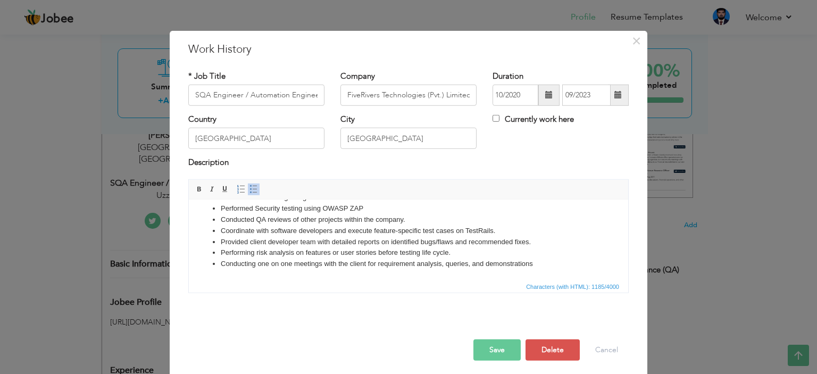
scroll to position [12, 0]
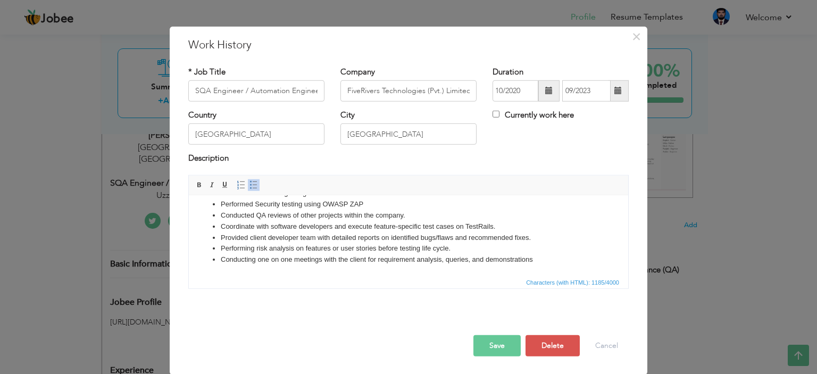
click at [496, 349] on button "Save" at bounding box center [497, 345] width 47 height 21
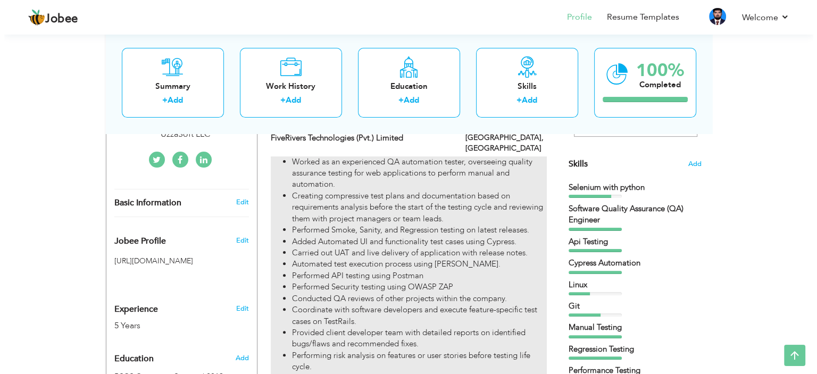
scroll to position [252, 0]
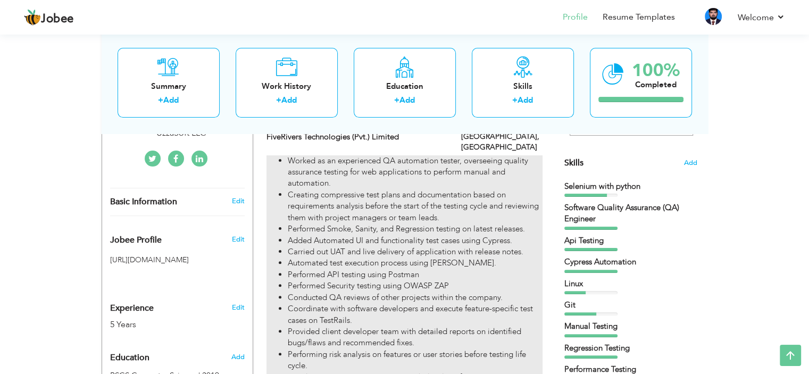
click at [405, 246] on li "Carried out UAT and live delivery of application with release notes." at bounding box center [415, 251] width 254 height 11
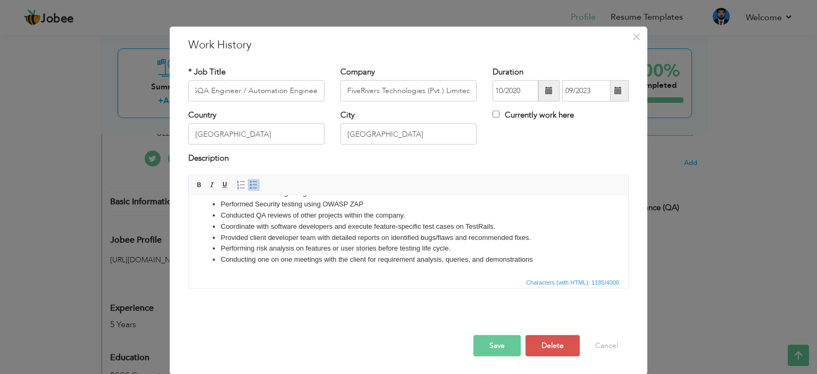
scroll to position [0, 0]
click at [545, 256] on li "Conducting one on one meetings with the client for requirement analysis, querie…" at bounding box center [409, 259] width 376 height 11
click at [288, 275] on span "Paste" at bounding box center [312, 275] width 55 height 13
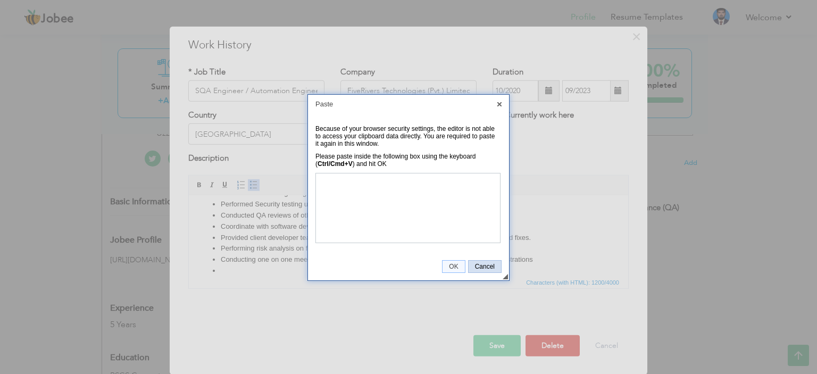
click at [487, 264] on span "Cancel" at bounding box center [485, 266] width 32 height 7
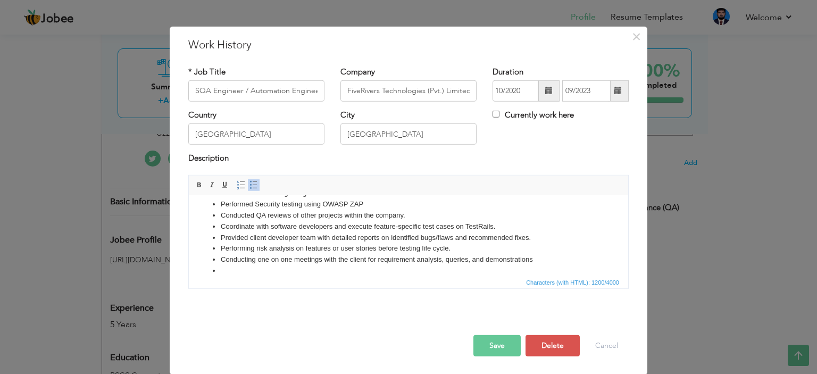
click at [425, 267] on li at bounding box center [409, 270] width 376 height 11
click at [426, 267] on li at bounding box center [409, 270] width 376 height 11
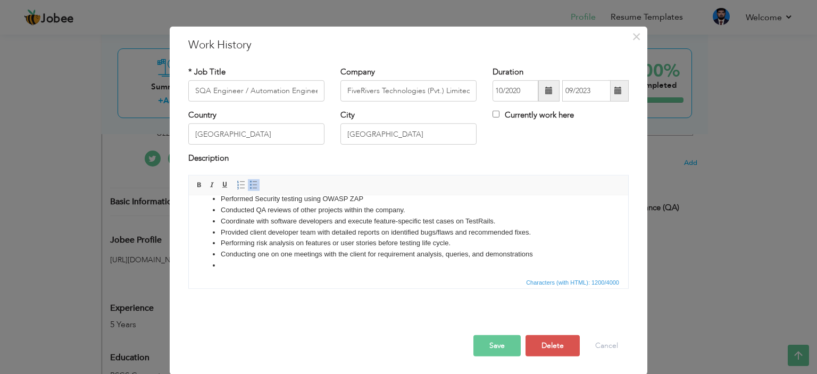
scroll to position [118, 0]
